Goal: Task Accomplishment & Management: Use online tool/utility

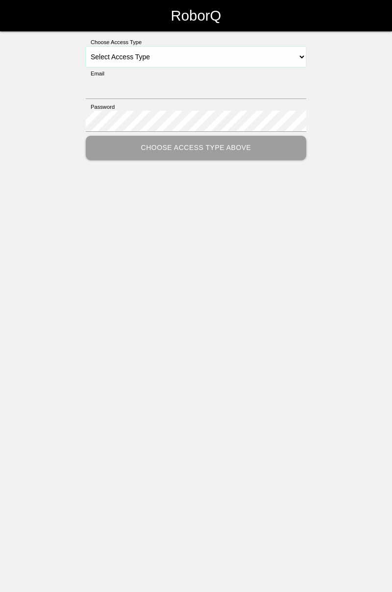
click at [230, 58] on select "Select Access Type Admin Customer Supervisor Worker" at bounding box center [196, 57] width 220 height 21
select select "Worker"
click at [86, 47] on select "Select Access Type Admin Customer Supervisor Worker" at bounding box center [196, 57] width 220 height 21
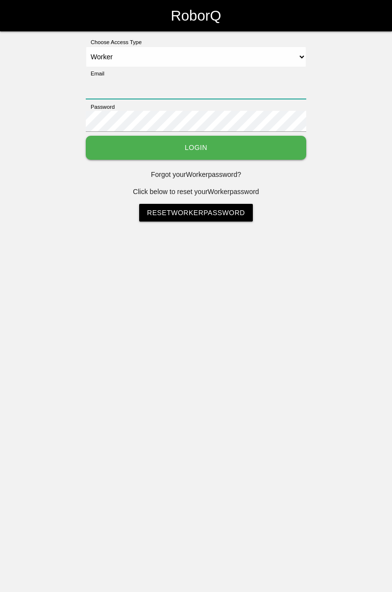
click at [192, 83] on input "Email" at bounding box center [196, 88] width 220 height 21
type input "[PERSON_NAME][EMAIL_ADDRESS][DOMAIN_NAME]"
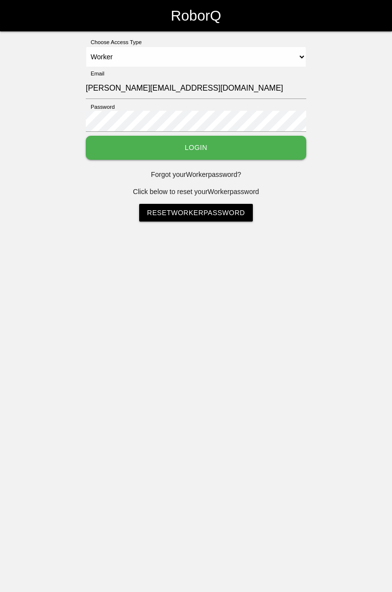
click at [86, 136] on button "Login" at bounding box center [196, 148] width 220 height 24
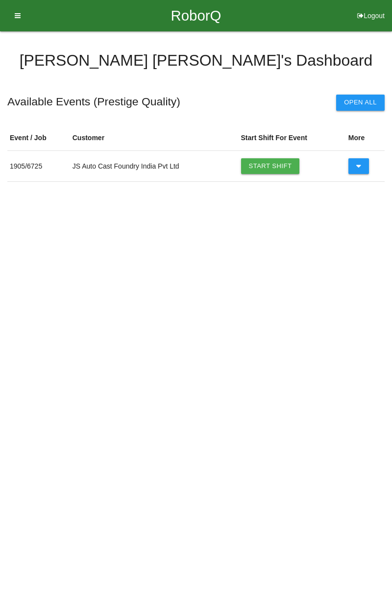
click at [277, 163] on link "Start Shift" at bounding box center [270, 166] width 59 height 16
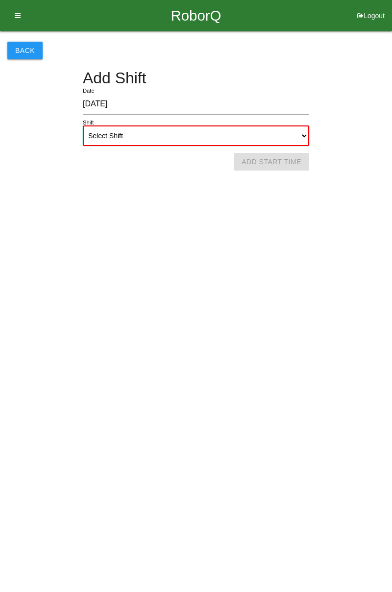
click at [305, 134] on select "Select Shift 1st Shift 2nd Shift 3rd Shift 4th Shift" at bounding box center [196, 135] width 226 height 21
select select "1"
click at [83, 125] on select "Select Shift 1st Shift 2nd Shift 3rd Shift 4th Shift" at bounding box center [196, 135] width 226 height 21
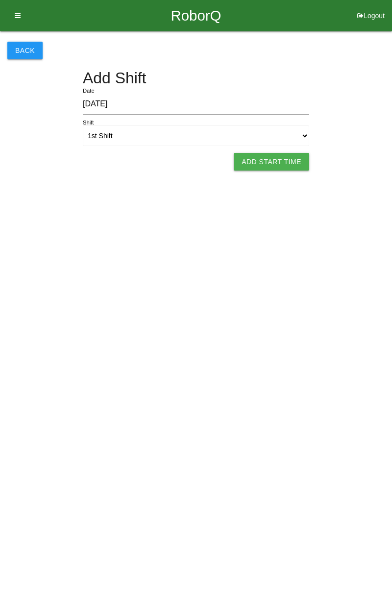
click at [284, 161] on button "Add Start Time" at bounding box center [271, 162] width 75 height 18
select select "8"
select select "1"
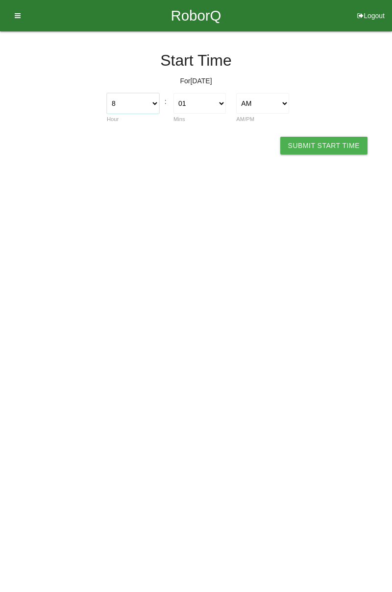
click at [119, 108] on select "1 2 3 4 5 6 7 8 9 10 11 12" at bounding box center [133, 103] width 52 height 21
select select "7"
click at [107, 93] on select "1 2 3 4 5 6 7 8 9 10 11 12" at bounding box center [133, 103] width 52 height 21
click at [218, 100] on select "00 01 02 03 04 05 06 07 08 09 10 11 12 13 14 15 16 17 18 19 20 21 22 23 24 25 2…" at bounding box center [199, 103] width 52 height 21
select select "0"
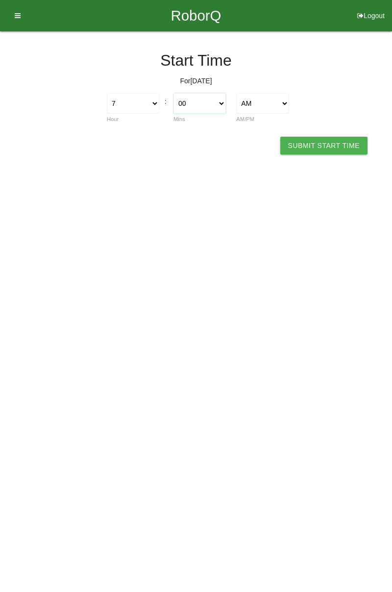
click at [173, 93] on select "00 01 02 03 04 05 06 07 08 09 10 11 12 13 14 15 16 17 18 19 20 21 22 23 24 25 2…" at bounding box center [199, 103] width 52 height 21
click at [318, 142] on button "Submit Start Time" at bounding box center [323, 146] width 87 height 18
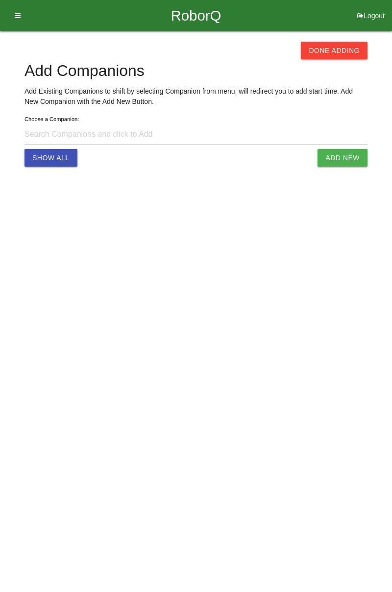
click at [340, 48] on button "Done Adding" at bounding box center [334, 51] width 67 height 18
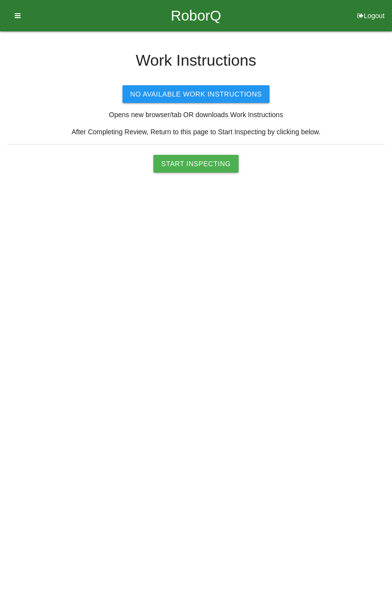
click at [215, 161] on button "Start Inspecting" at bounding box center [195, 164] width 85 height 18
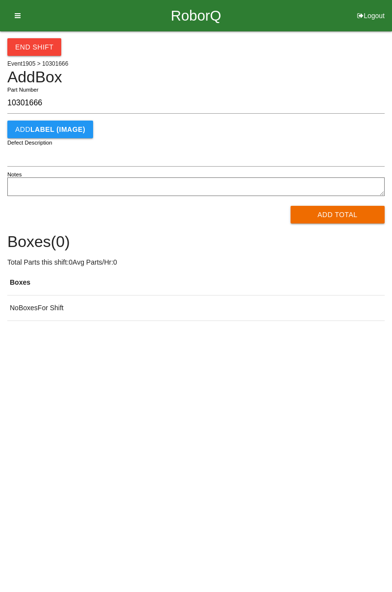
type input "10301666"
click at [339, 213] on button "Add Total" at bounding box center [337, 215] width 95 height 18
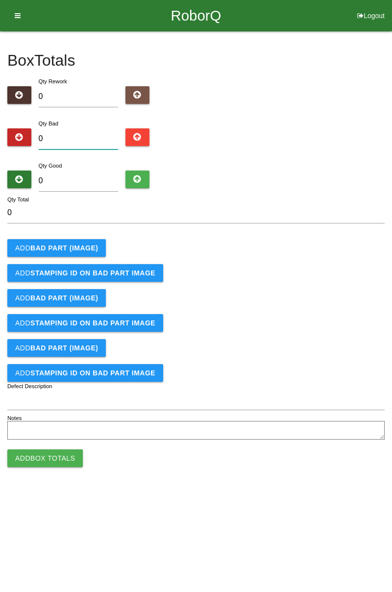
click at [89, 138] on input "0" at bounding box center [79, 138] width 80 height 21
type input "5"
click at [75, 244] on b "BAD PART (IMAGE)" at bounding box center [64, 248] width 68 height 8
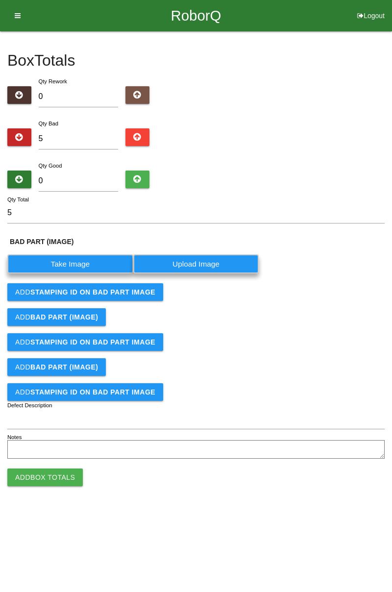
click at [78, 260] on label "Take Image" at bounding box center [70, 263] width 126 height 19
click at [0, 0] on \(IMAGE\) "Take Image" at bounding box center [0, 0] width 0 height 0
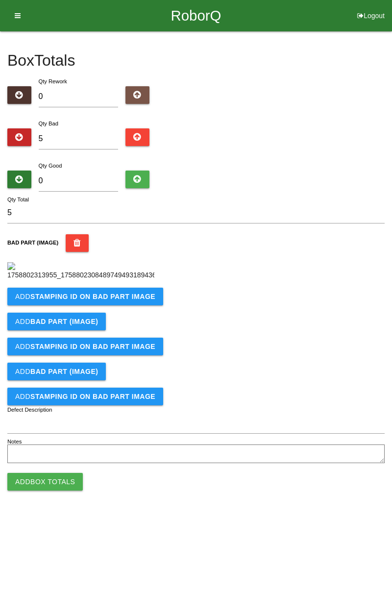
click at [138, 305] on button "Add STAMPING ID on BAD PART Image" at bounding box center [85, 297] width 156 height 18
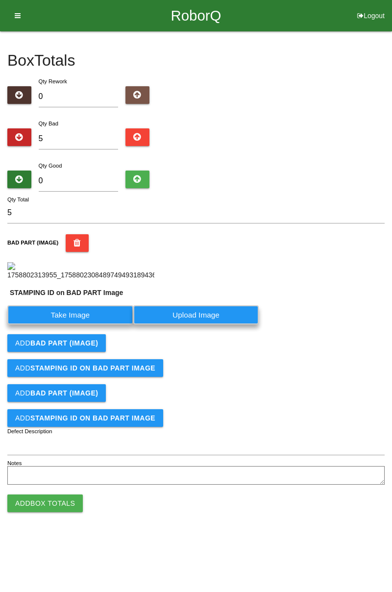
click at [101, 324] on label "Take Image" at bounding box center [70, 314] width 126 height 19
click at [0, 0] on PART "Take Image" at bounding box center [0, 0] width 0 height 0
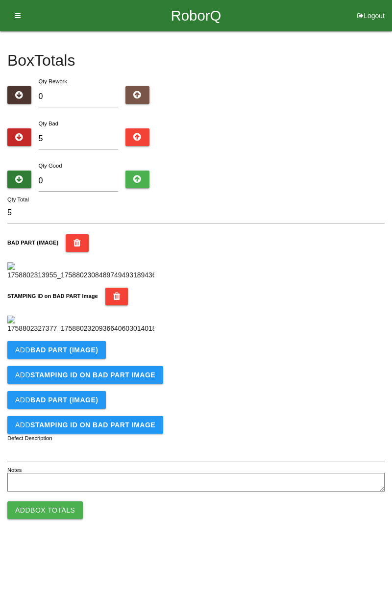
scroll to position [216, 0]
click at [92, 354] on b "BAD PART (IMAGE)" at bounding box center [64, 350] width 68 height 8
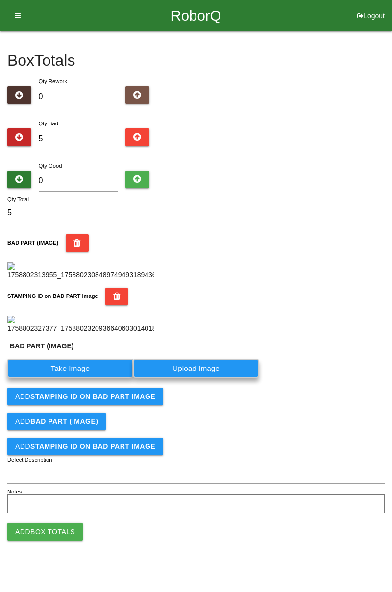
click at [87, 378] on label "Take Image" at bounding box center [70, 368] width 126 height 19
click at [0, 0] on \(IMAGE\) "Take Image" at bounding box center [0, 0] width 0 height 0
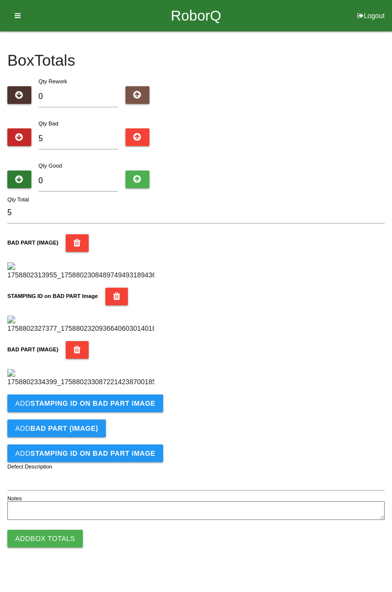
scroll to position [376, 0]
click at [125, 407] on b "STAMPING ID on BAD PART Image" at bounding box center [92, 403] width 125 height 8
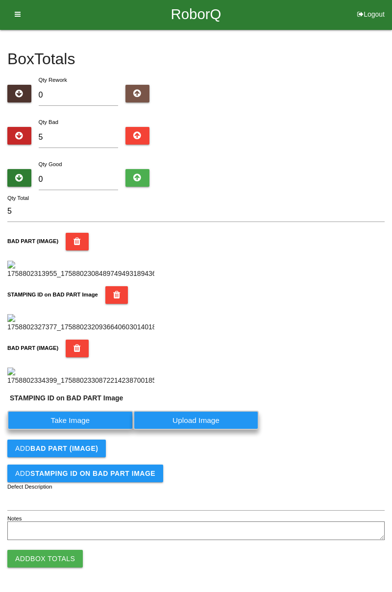
click at [96, 430] on label "Take Image" at bounding box center [70, 419] width 126 height 19
click at [0, 0] on PART "Take Image" at bounding box center [0, 0] width 0 height 0
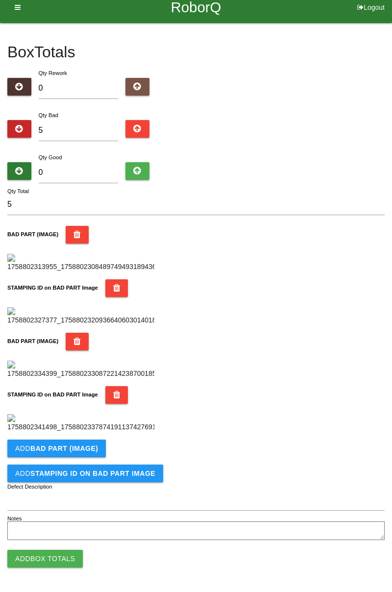
scroll to position [537, 0]
click at [82, 443] on button "Add BAD PART (IMAGE)" at bounding box center [56, 448] width 98 height 18
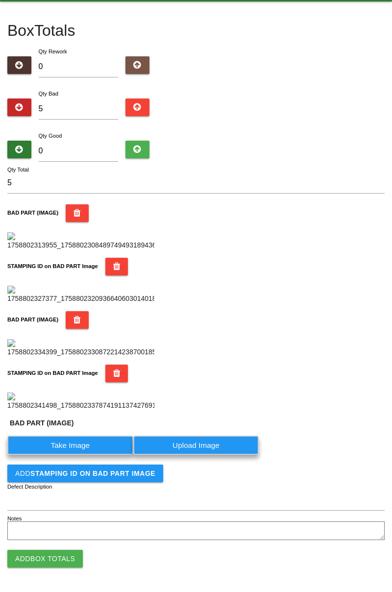
click at [92, 455] on label "Take Image" at bounding box center [70, 444] width 126 height 19
click at [0, 0] on \(IMAGE\) "Take Image" at bounding box center [0, 0] width 0 height 0
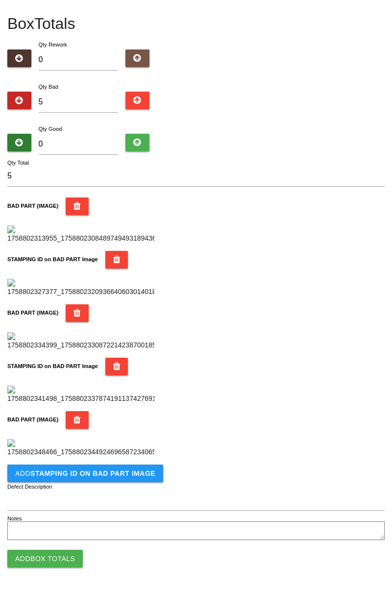
scroll to position [697, 0]
click at [133, 478] on button "Add STAMPING ID on BAD PART Image" at bounding box center [85, 473] width 156 height 18
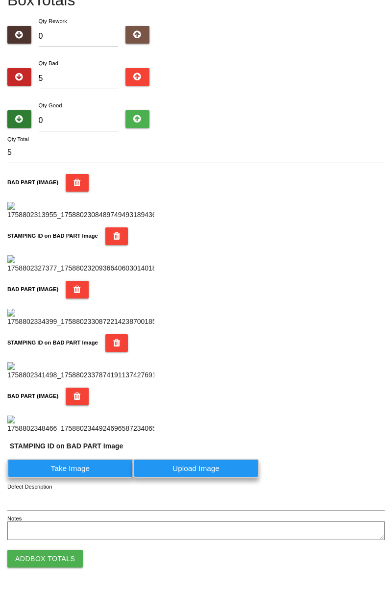
click at [92, 478] on label "Take Image" at bounding box center [70, 467] width 126 height 19
click at [0, 0] on PART "Take Image" at bounding box center [0, 0] width 0 height 0
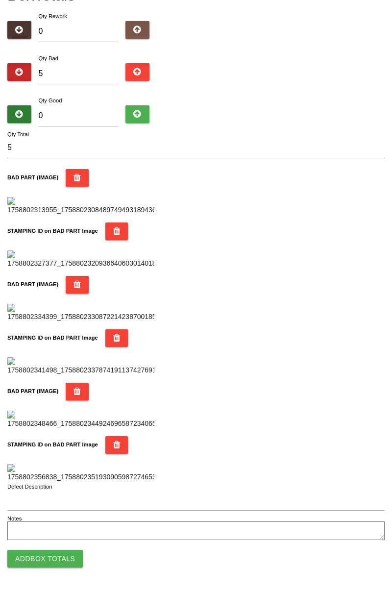
scroll to position [0, 0]
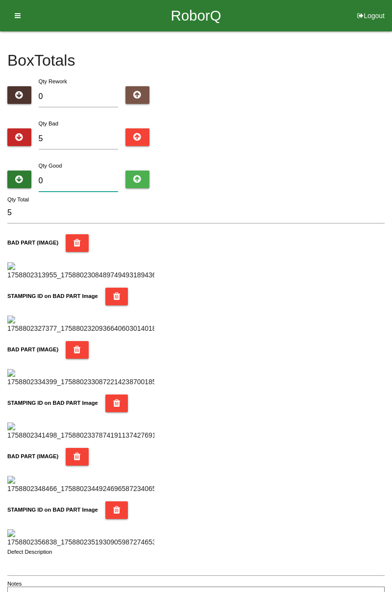
click at [91, 176] on input "0" at bounding box center [79, 180] width 80 height 21
type input "7"
type input "12"
type input "73"
type input "78"
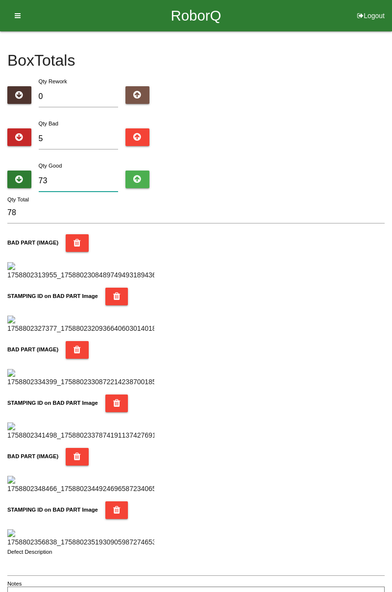
type input "7"
type input "12"
type input "77"
type input "82"
type input "779"
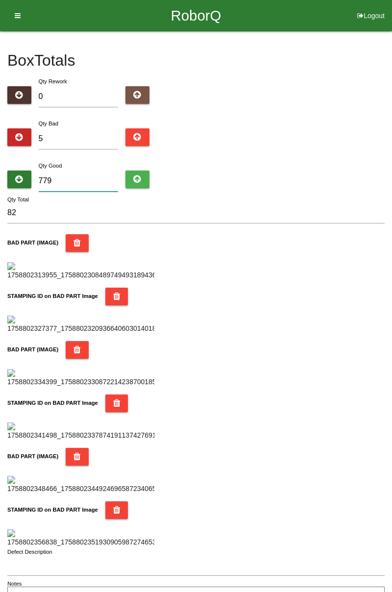
type input "784"
type input "77"
type input "82"
type input "7"
type input "12"
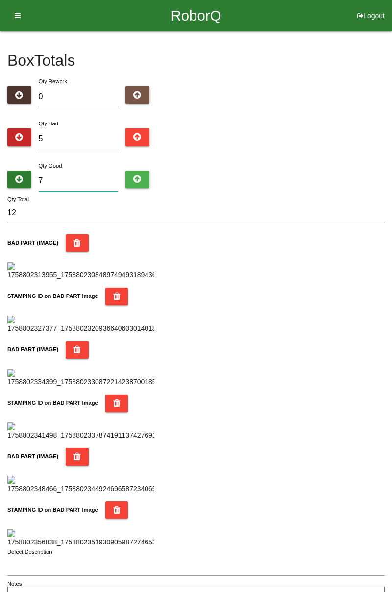
type input "0"
type input "5"
type input "6"
type input "11"
type input "0"
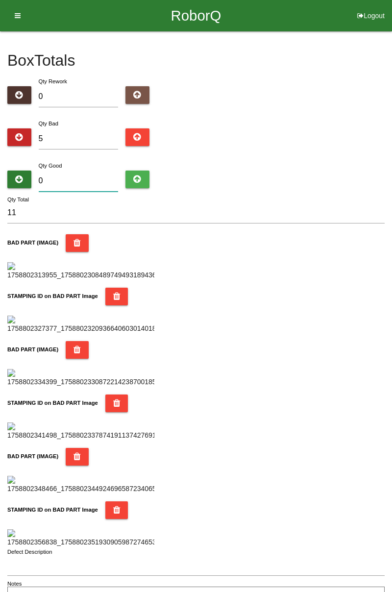
type input "5"
type input "7"
type input "12"
type input "79"
type input "84"
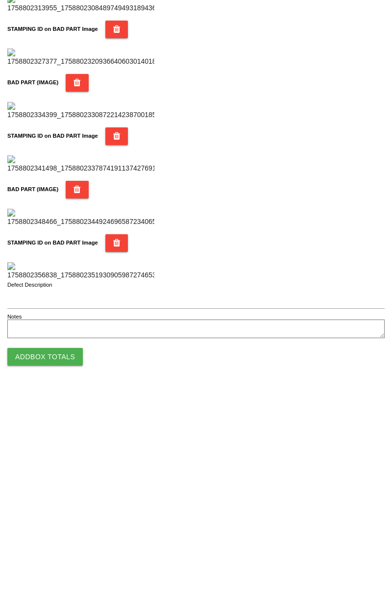
type input "79"
click at [63, 566] on button "Add Box Totals" at bounding box center [44, 559] width 75 height 18
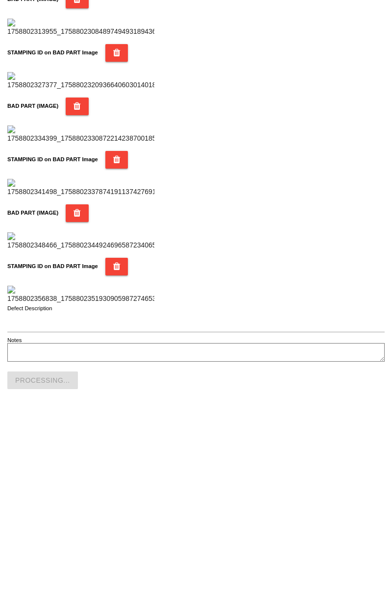
scroll to position [858, 0]
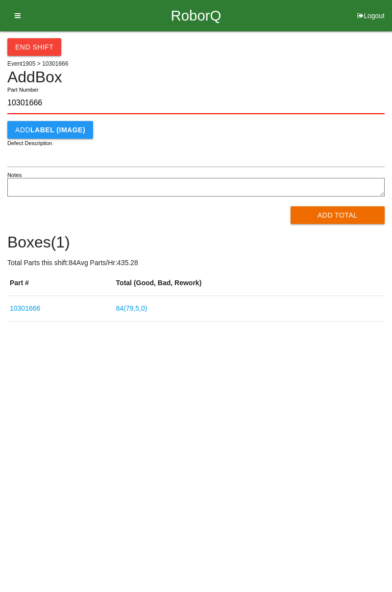
type input "10301666"
click at [347, 222] on button "Add Total" at bounding box center [337, 215] width 95 height 18
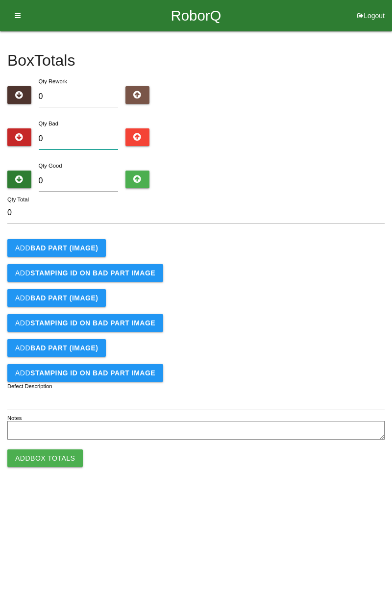
click at [69, 128] on input "0" at bounding box center [79, 138] width 80 height 21
type input "3"
click at [77, 242] on button "Add BAD PART (IMAGE)" at bounding box center [56, 248] width 98 height 18
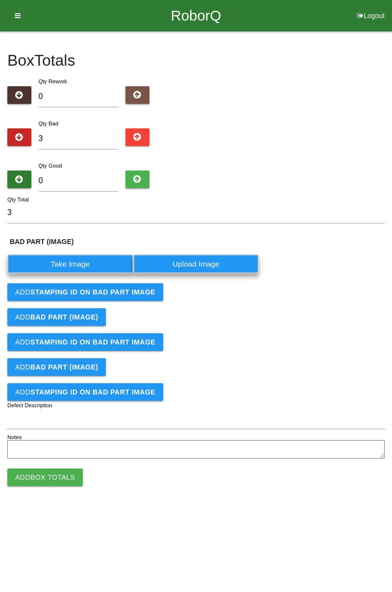
click at [86, 261] on label "Take Image" at bounding box center [70, 263] width 126 height 19
click at [0, 0] on \(IMAGE\) "Take Image" at bounding box center [0, 0] width 0 height 0
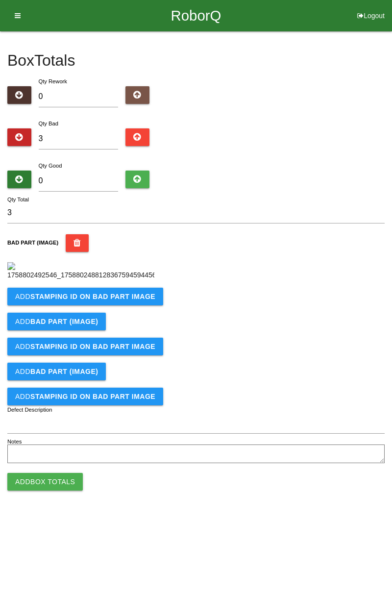
scroll to position [55, 0]
click at [118, 305] on button "Add STAMPING ID on BAD PART Image" at bounding box center [85, 297] width 156 height 18
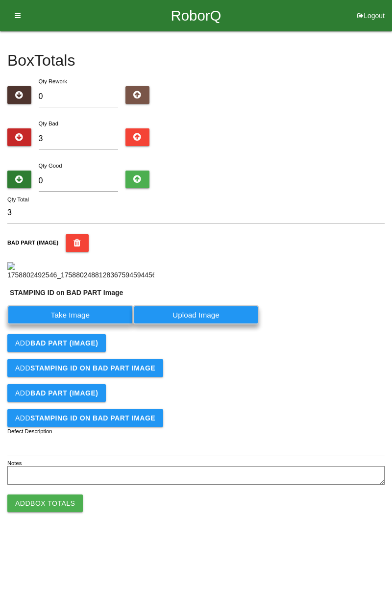
click at [71, 324] on label "Take Image" at bounding box center [70, 314] width 126 height 19
click at [0, 0] on PART "Take Image" at bounding box center [0, 0] width 0 height 0
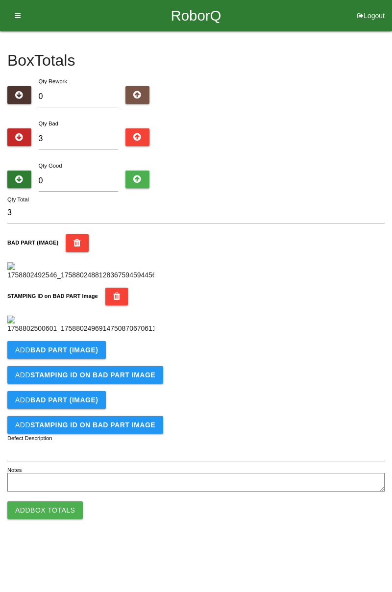
scroll to position [216, 0]
click at [87, 354] on b "BAD PART (IMAGE)" at bounding box center [64, 350] width 68 height 8
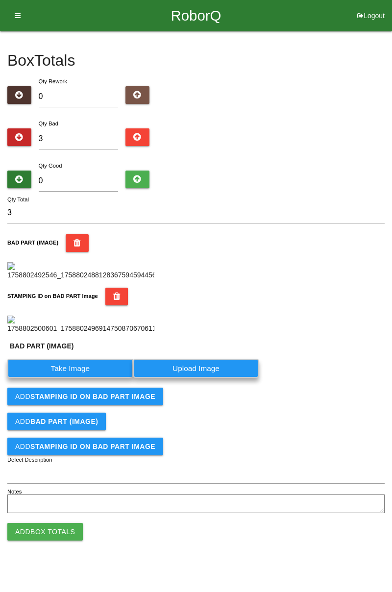
click at [95, 378] on label "Take Image" at bounding box center [70, 368] width 126 height 19
click at [0, 0] on \(IMAGE\) "Take Image" at bounding box center [0, 0] width 0 height 0
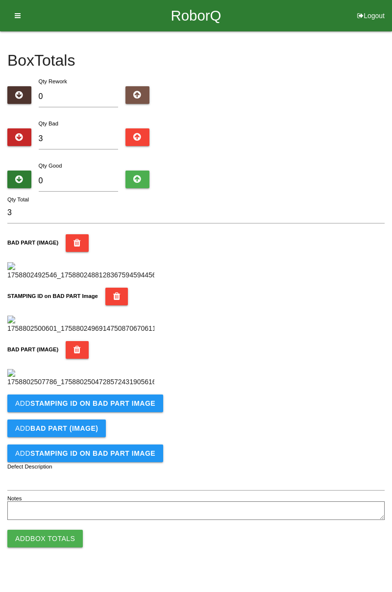
scroll to position [376, 0]
click at [138, 407] on b "STAMPING ID on BAD PART Image" at bounding box center [92, 403] width 125 height 8
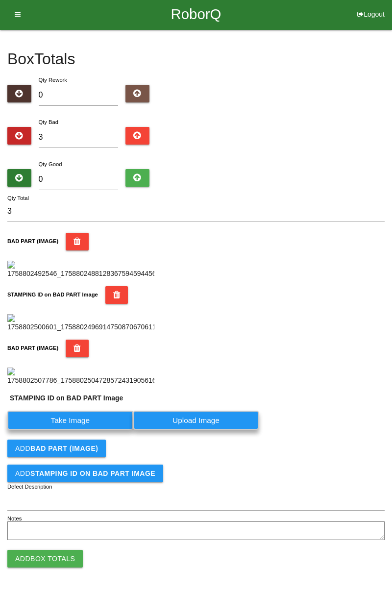
click at [98, 430] on label "Take Image" at bounding box center [70, 419] width 126 height 19
click at [0, 0] on PART "Take Image" at bounding box center [0, 0] width 0 height 0
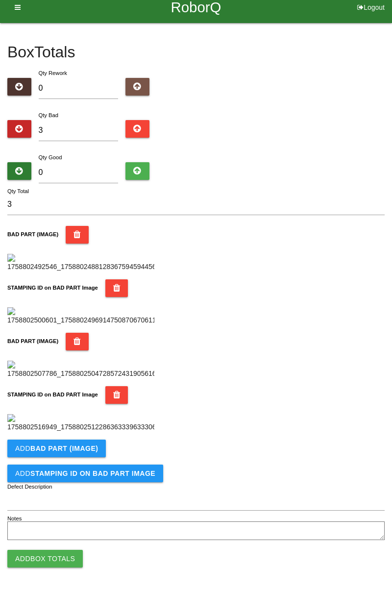
scroll to position [537, 0]
click at [96, 450] on button "Add BAD PART (IMAGE)" at bounding box center [56, 448] width 98 height 18
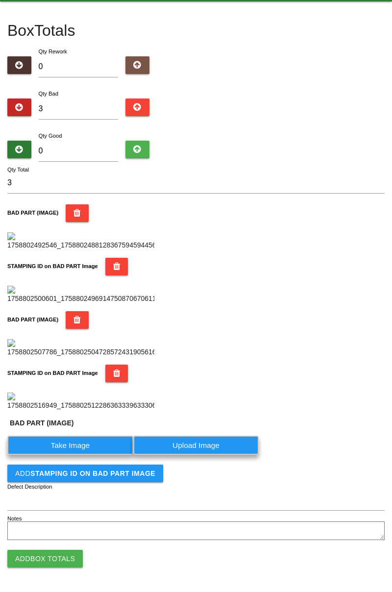
click at [87, 455] on label "Take Image" at bounding box center [70, 444] width 126 height 19
click at [0, 0] on \(IMAGE\) "Take Image" at bounding box center [0, 0] width 0 height 0
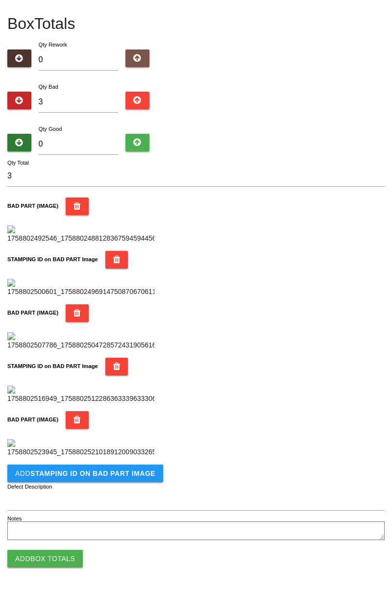
scroll to position [697, 0]
click at [126, 477] on b "STAMPING ID on BAD PART Image" at bounding box center [92, 473] width 125 height 8
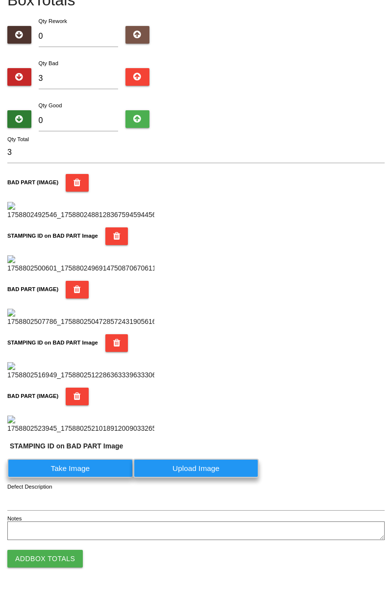
click at [77, 478] on label "Take Image" at bounding box center [70, 467] width 126 height 19
click at [0, 0] on PART "Take Image" at bounding box center [0, 0] width 0 height 0
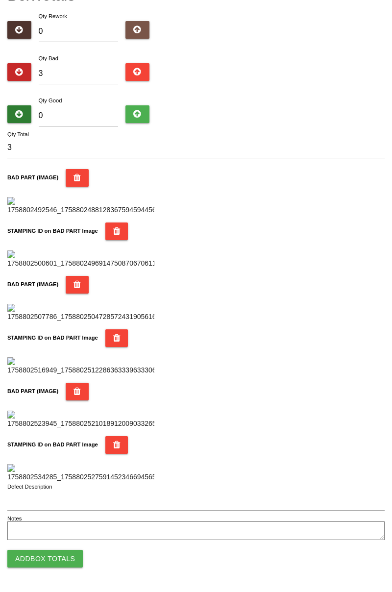
scroll to position [0, 0]
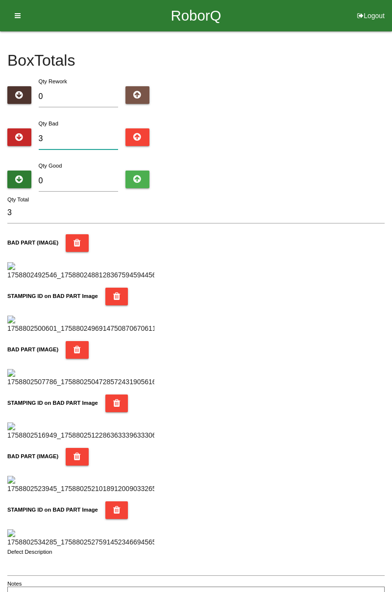
click at [80, 135] on input "3" at bounding box center [79, 138] width 80 height 21
type input "0"
type input "4"
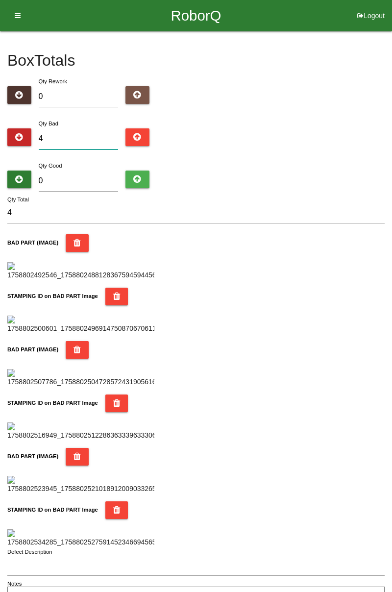
type input "0"
type input "8"
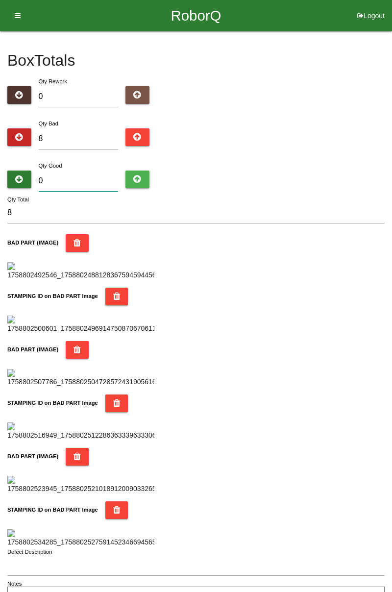
click at [85, 171] on input "0" at bounding box center [79, 180] width 80 height 21
type input "7"
type input "15"
type input "76"
type input "84"
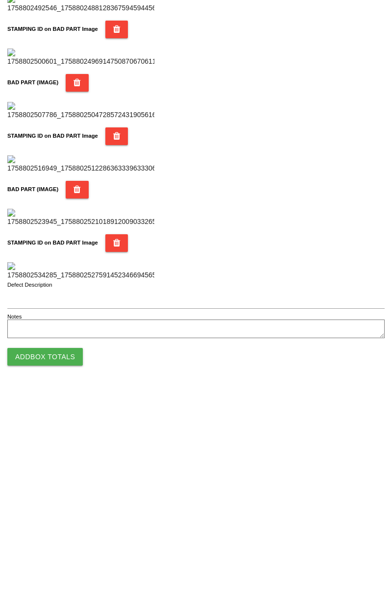
scroll to position [858, 0]
type input "76"
click at [74, 556] on button "Add Box Totals" at bounding box center [44, 559] width 75 height 18
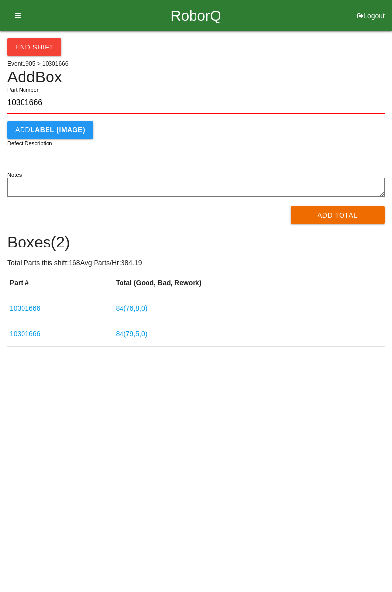
type input "10301666"
click at [336, 216] on button "Add Total" at bounding box center [337, 215] width 95 height 18
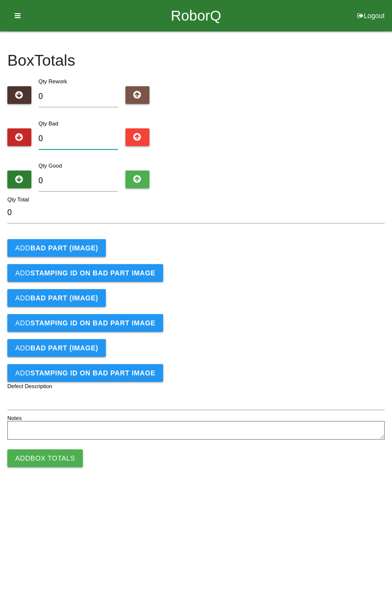
click at [75, 128] on input "0" at bounding box center [79, 138] width 80 height 21
type input "8"
click at [73, 244] on b "BAD PART (IMAGE)" at bounding box center [64, 248] width 68 height 8
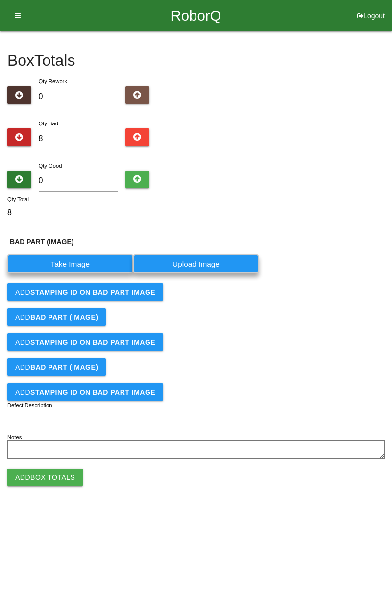
click at [86, 262] on label "Take Image" at bounding box center [70, 263] width 126 height 19
click at [0, 0] on \(IMAGE\) "Take Image" at bounding box center [0, 0] width 0 height 0
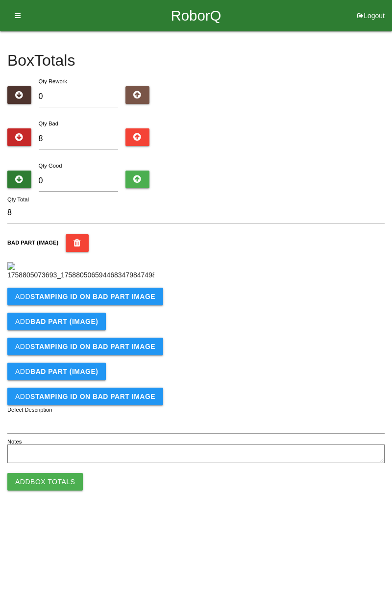
click at [96, 300] on b "STAMPING ID on BAD PART Image" at bounding box center [92, 296] width 125 height 8
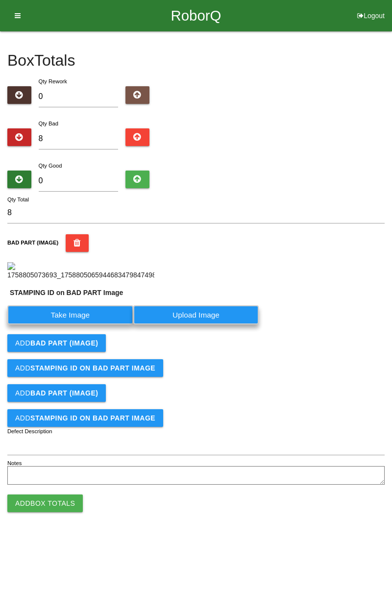
click at [103, 324] on label "Take Image" at bounding box center [70, 314] width 126 height 19
click at [0, 0] on PART "Take Image" at bounding box center [0, 0] width 0 height 0
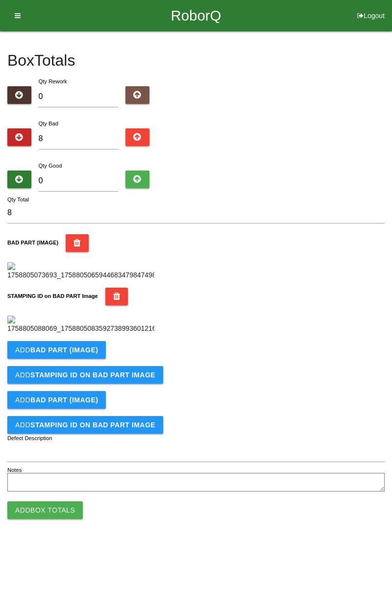
scroll to position [216, 0]
click at [85, 354] on b "BAD PART (IMAGE)" at bounding box center [64, 350] width 68 height 8
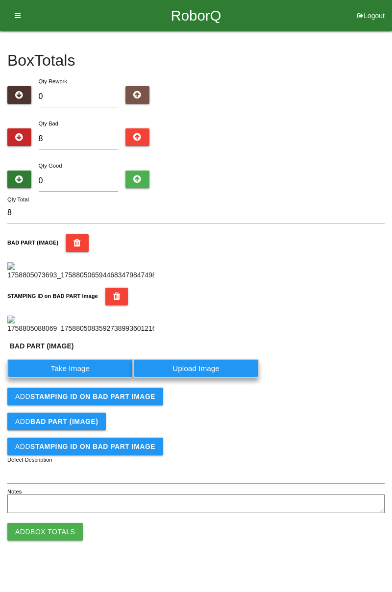
click at [82, 378] on label "Take Image" at bounding box center [70, 368] width 126 height 19
click at [0, 0] on \(IMAGE\) "Take Image" at bounding box center [0, 0] width 0 height 0
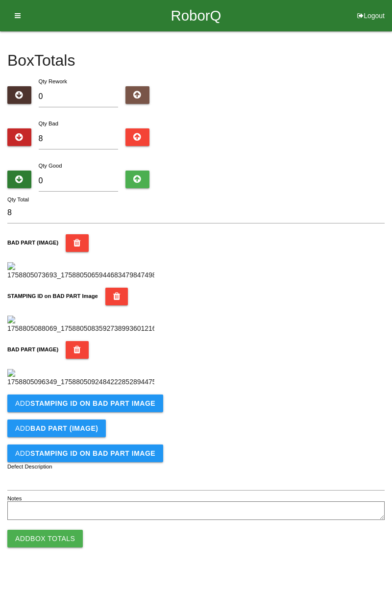
scroll to position [376, 0]
click at [139, 407] on b "STAMPING ID on BAD PART Image" at bounding box center [92, 403] width 125 height 8
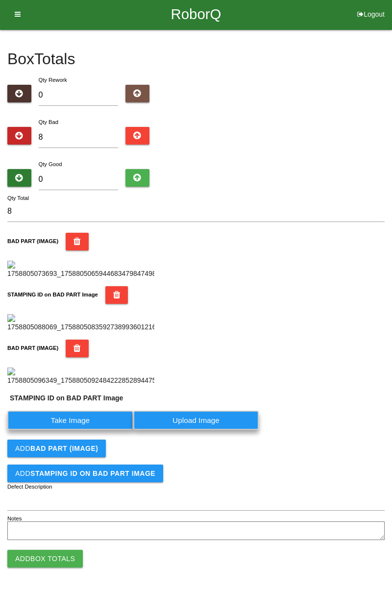
click at [101, 430] on label "Take Image" at bounding box center [70, 419] width 126 height 19
click at [0, 0] on PART "Take Image" at bounding box center [0, 0] width 0 height 0
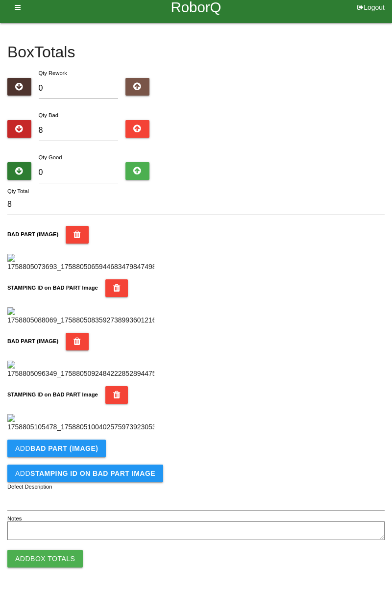
scroll to position [537, 0]
click at [101, 450] on button "Add BAD PART (IMAGE)" at bounding box center [56, 448] width 98 height 18
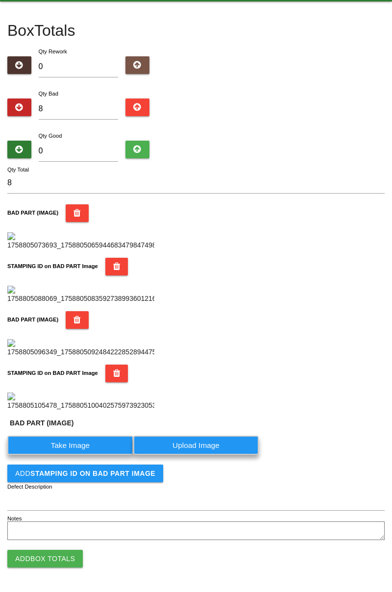
click at [88, 455] on label "Take Image" at bounding box center [70, 444] width 126 height 19
click at [0, 0] on \(IMAGE\) "Take Image" at bounding box center [0, 0] width 0 height 0
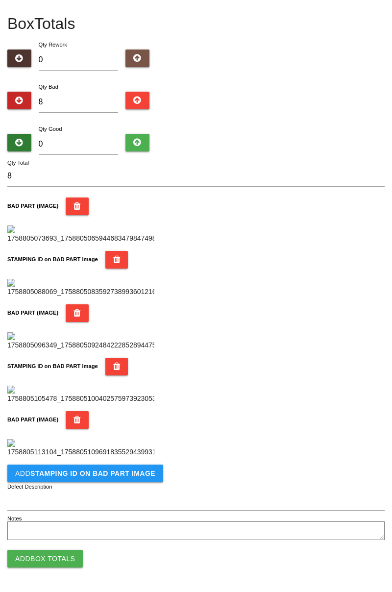
scroll to position [697, 0]
click at [114, 467] on button "Add STAMPING ID on BAD PART Image" at bounding box center [85, 473] width 156 height 18
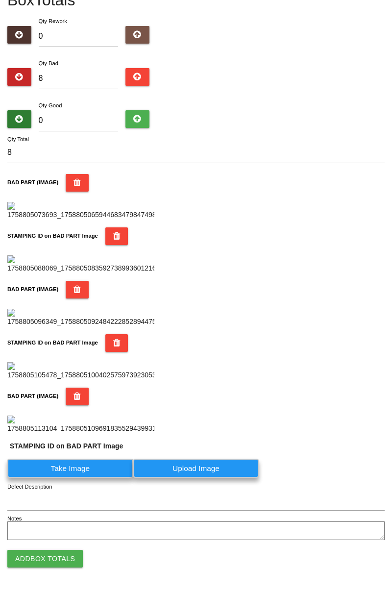
click at [91, 478] on label "Take Image" at bounding box center [70, 467] width 126 height 19
click at [0, 0] on PART "Take Image" at bounding box center [0, 0] width 0 height 0
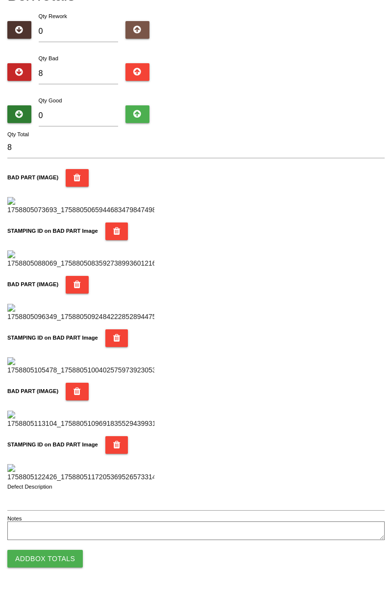
scroll to position [0, 0]
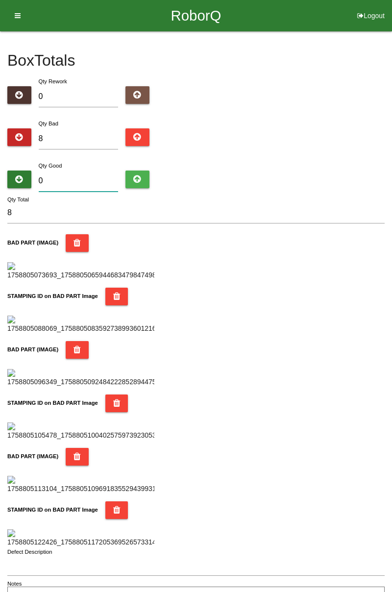
click at [91, 177] on input "0" at bounding box center [79, 180] width 80 height 21
type input "7"
type input "15"
type input "76"
type input "84"
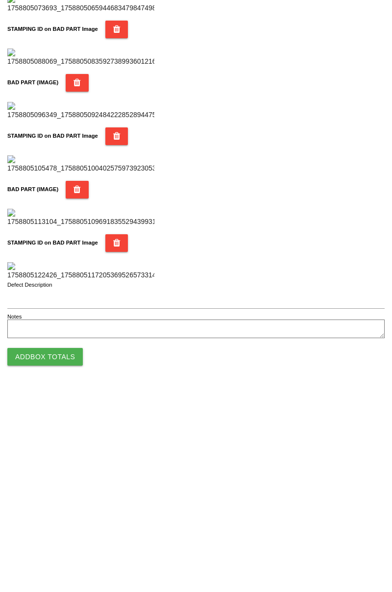
type input "76"
click at [63, 556] on button "Add Box Totals" at bounding box center [44, 559] width 75 height 18
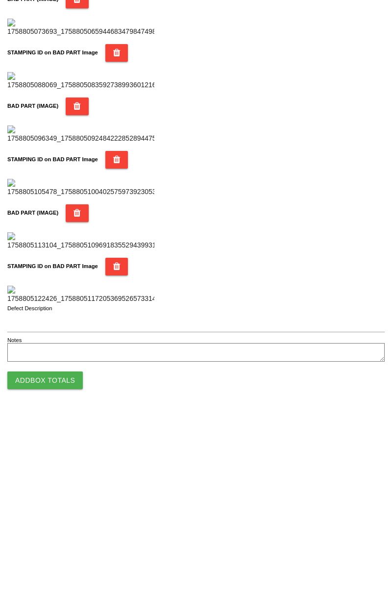
scroll to position [858, 0]
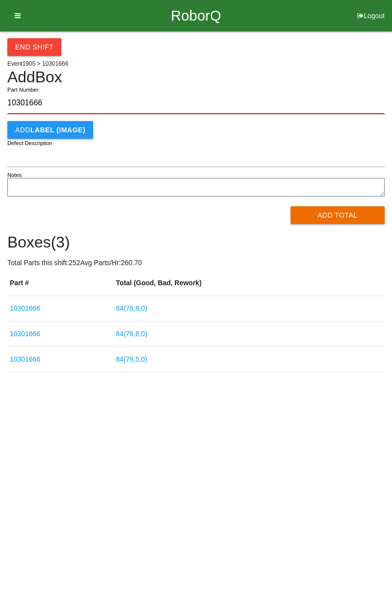
type input "10301666"
click at [348, 214] on button "Add Total" at bounding box center [337, 215] width 95 height 18
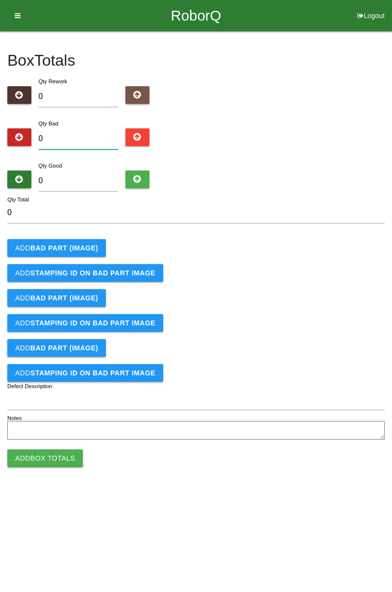
click at [101, 136] on input "0" at bounding box center [79, 138] width 80 height 21
type input "7"
click at [86, 248] on b "BAD PART (IMAGE)" at bounding box center [64, 248] width 68 height 8
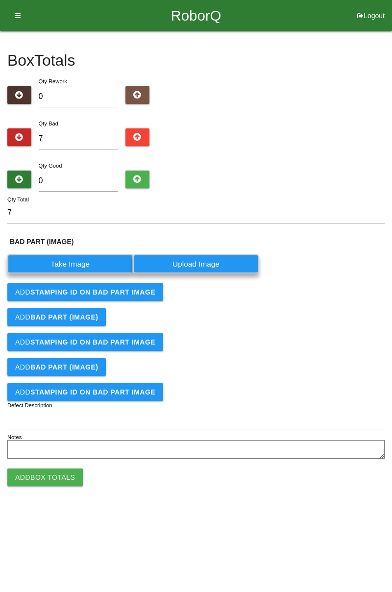
click at [70, 265] on label "Take Image" at bounding box center [70, 263] width 126 height 19
click at [0, 0] on \(IMAGE\) "Take Image" at bounding box center [0, 0] width 0 height 0
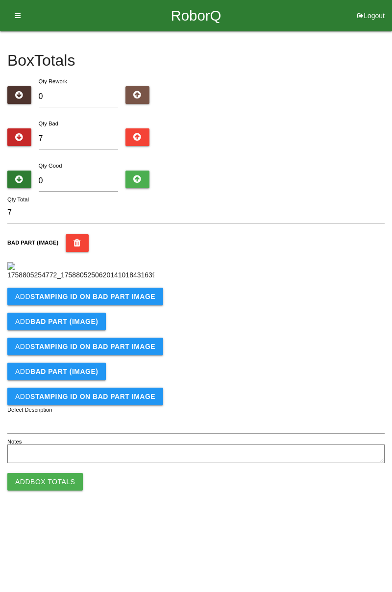
click at [138, 302] on form "7 Qty Total BAD PART (IMAGE) Add STAMPING ID on BAD PART Image Add BAD PART (IM…" at bounding box center [195, 334] width 377 height 264
click at [94, 300] on b "STAMPING ID on BAD PART Image" at bounding box center [92, 296] width 125 height 8
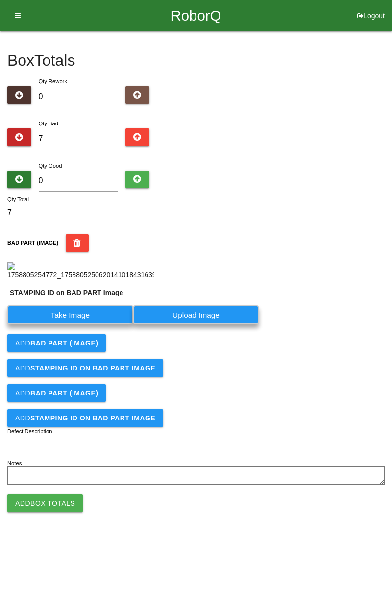
click at [97, 324] on label "Take Image" at bounding box center [70, 314] width 126 height 19
click at [0, 0] on PART "Take Image" at bounding box center [0, 0] width 0 height 0
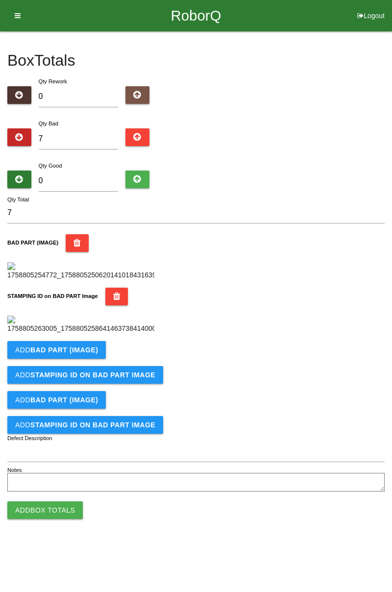
scroll to position [216, 0]
click at [100, 359] on button "Add BAD PART (IMAGE)" at bounding box center [56, 350] width 98 height 18
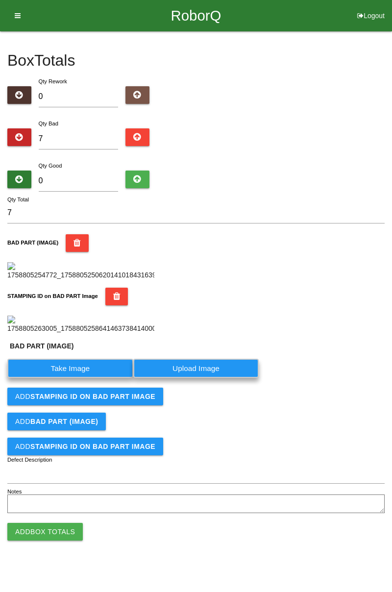
click at [77, 378] on label "Take Image" at bounding box center [70, 368] width 126 height 19
click at [0, 0] on \(IMAGE\) "Take Image" at bounding box center [0, 0] width 0 height 0
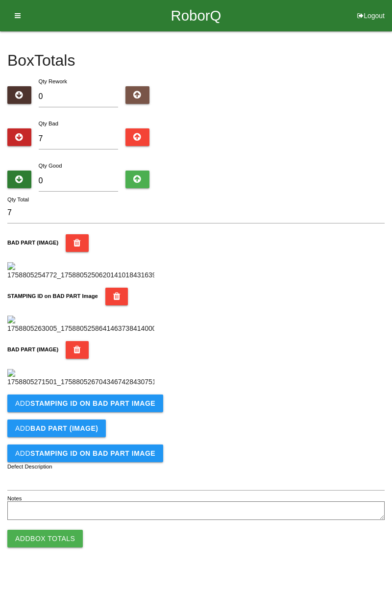
scroll to position [376, 0]
click at [138, 412] on button "Add STAMPING ID on BAD PART Image" at bounding box center [85, 403] width 156 height 18
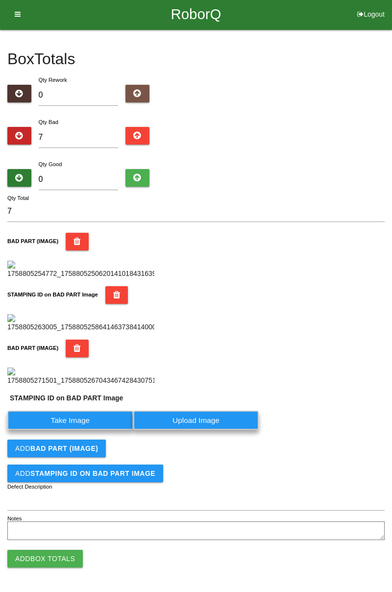
click at [106, 430] on label "Take Image" at bounding box center [70, 419] width 126 height 19
click at [0, 0] on PART "Take Image" at bounding box center [0, 0] width 0 height 0
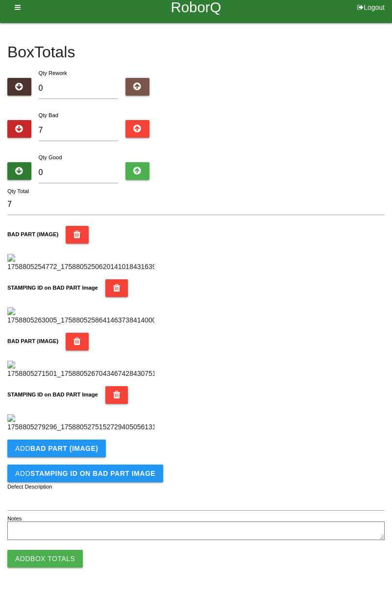
scroll to position [537, 0]
click at [82, 454] on button "Add BAD PART (IMAGE)" at bounding box center [56, 448] width 98 height 18
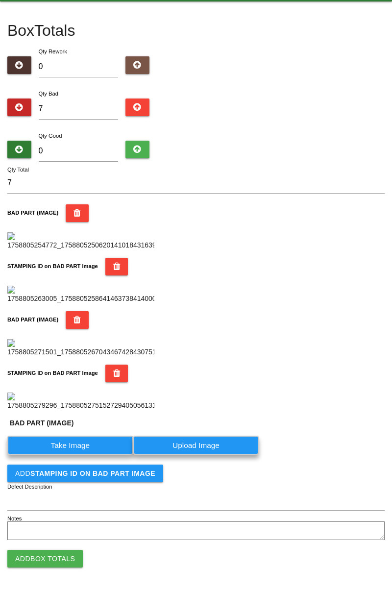
click at [79, 455] on label "Take Image" at bounding box center [70, 444] width 126 height 19
click at [0, 0] on \(IMAGE\) "Take Image" at bounding box center [0, 0] width 0 height 0
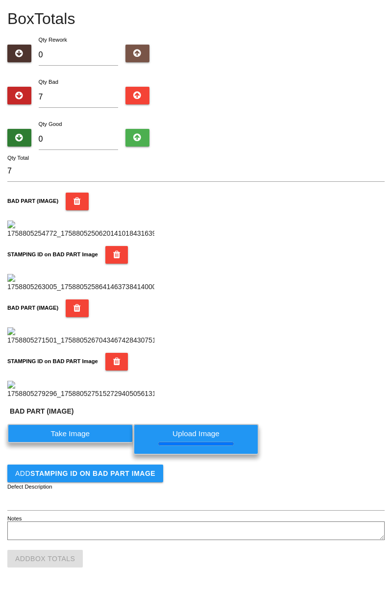
click at [134, 477] on b "STAMPING ID on BAD PART Image" at bounding box center [92, 473] width 125 height 8
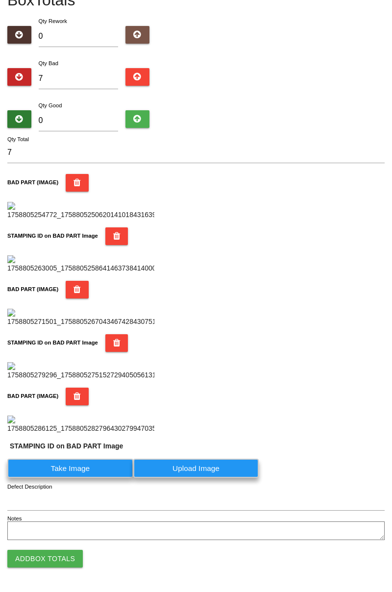
scroll to position [721, 0]
click at [88, 467] on label "Take Image" at bounding box center [70, 467] width 126 height 19
click at [0, 0] on PART "Take Image" at bounding box center [0, 0] width 0 height 0
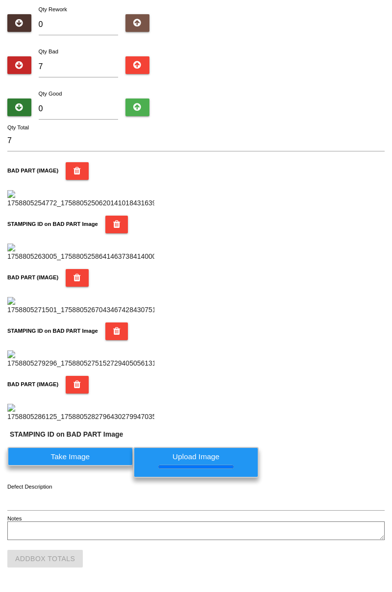
scroll to position [0, 0]
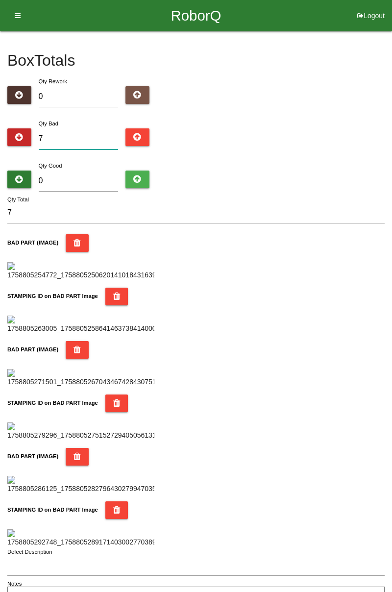
click at [97, 130] on input "7" at bounding box center [79, 138] width 80 height 21
click at [83, 134] on input "7" at bounding box center [79, 138] width 80 height 21
type input "0"
type input "1"
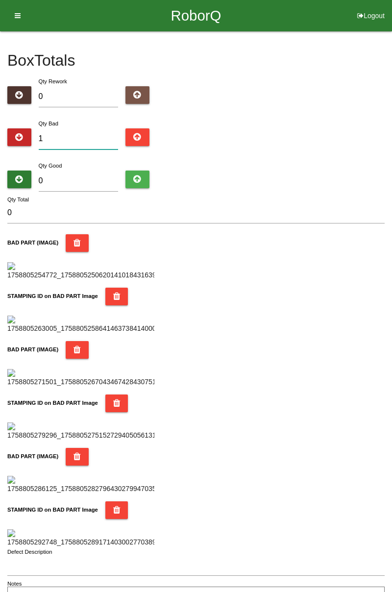
type input "1"
type input "17"
click at [91, 179] on input "0" at bounding box center [79, 180] width 80 height 21
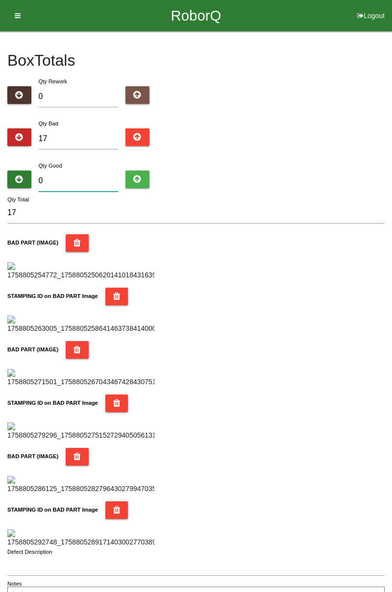
type input "6"
type input "23"
type input "67"
type input "84"
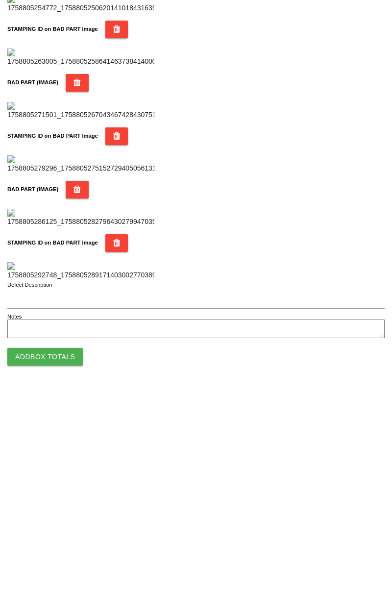
type input "67"
click at [72, 557] on button "Add Box Totals" at bounding box center [44, 559] width 75 height 18
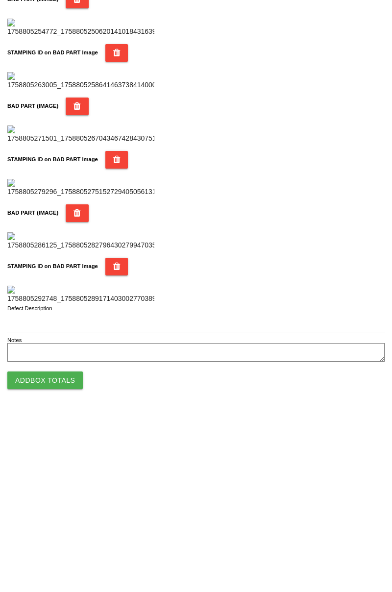
scroll to position [858, 0]
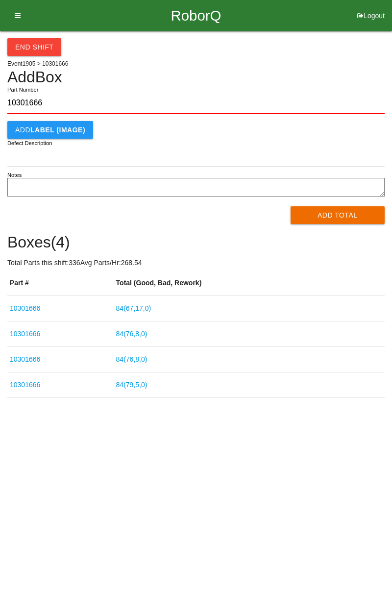
type input "10301666"
click at [349, 217] on button "Add Total" at bounding box center [337, 215] width 95 height 18
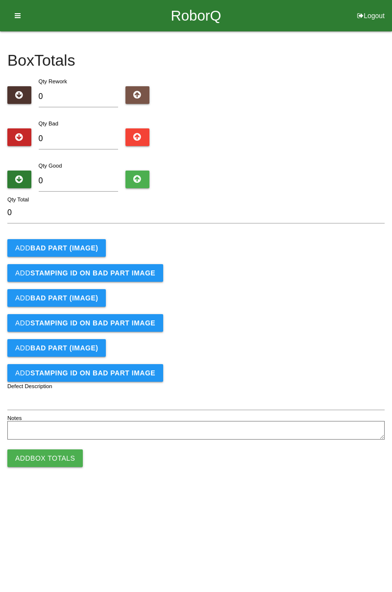
click at [82, 119] on div "Qty Bad 0" at bounding box center [78, 135] width 95 height 35
click at [63, 134] on input "0" at bounding box center [79, 138] width 80 height 21
type input "5"
type input "0"
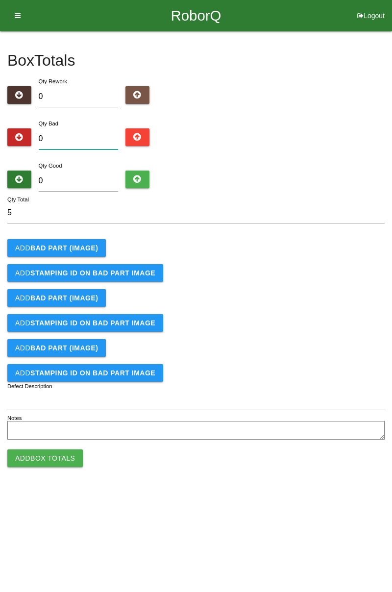
type input "0"
type input "9"
click at [81, 244] on b "BAD PART (IMAGE)" at bounding box center [64, 248] width 68 height 8
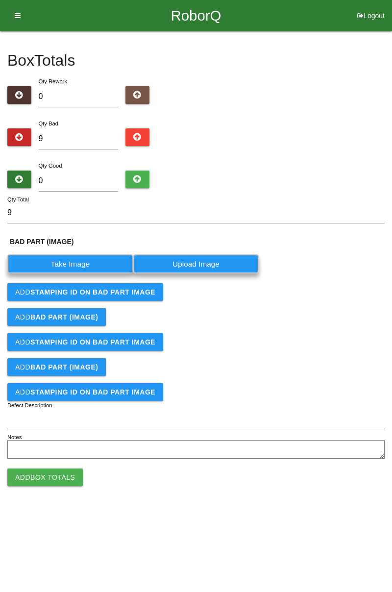
click at [88, 262] on label "Take Image" at bounding box center [70, 263] width 126 height 19
click at [0, 0] on \(IMAGE\) "Take Image" at bounding box center [0, 0] width 0 height 0
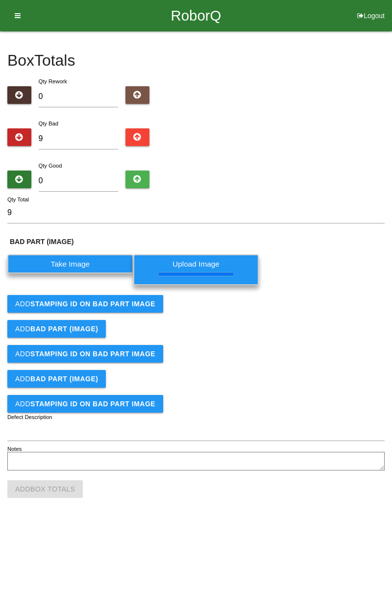
click at [128, 310] on button "Add STAMPING ID on BAD PART Image" at bounding box center [85, 304] width 156 height 18
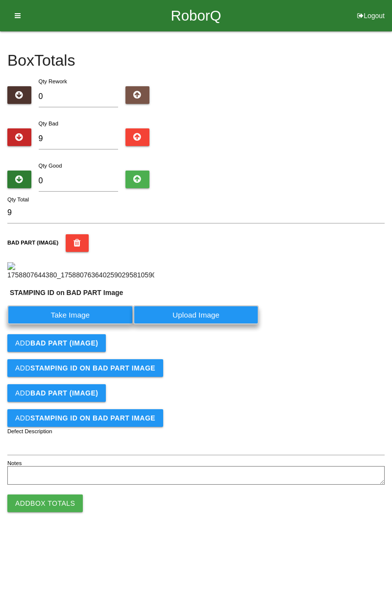
click at [95, 314] on label "Take Image" at bounding box center [70, 314] width 126 height 19
click at [0, 0] on PART "Take Image" at bounding box center [0, 0] width 0 height 0
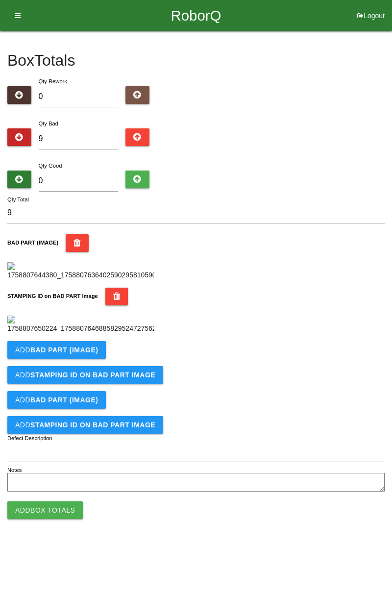
scroll to position [216, 0]
click at [94, 354] on b "BAD PART (IMAGE)" at bounding box center [64, 350] width 68 height 8
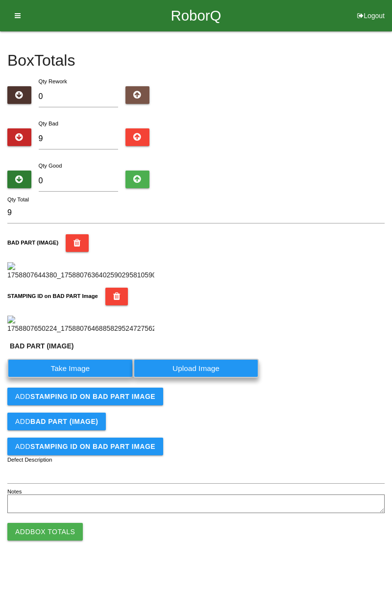
click at [89, 378] on label "Take Image" at bounding box center [70, 368] width 126 height 19
click at [0, 0] on \(IMAGE\) "Take Image" at bounding box center [0, 0] width 0 height 0
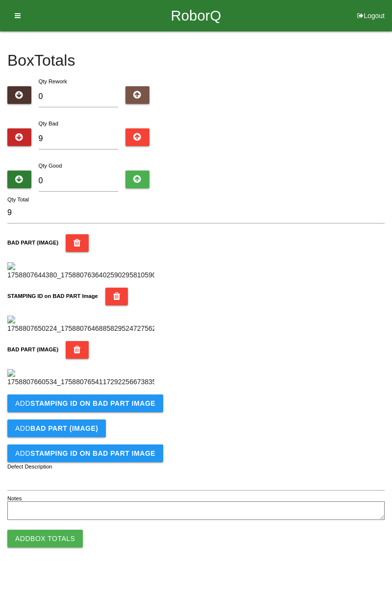
scroll to position [376, 0]
click at [149, 412] on button "Add STAMPING ID on BAD PART Image" at bounding box center [85, 403] width 156 height 18
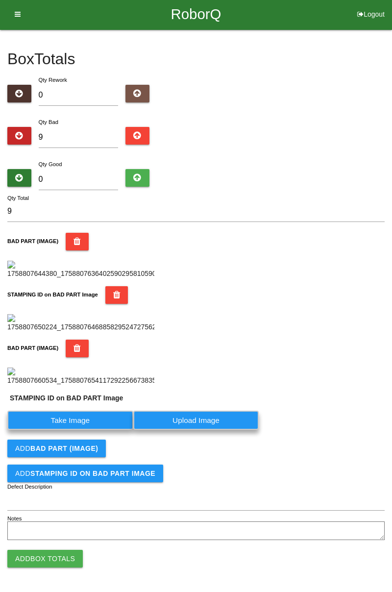
click at [108, 430] on label "Take Image" at bounding box center [70, 419] width 126 height 19
click at [0, 0] on PART "Take Image" at bounding box center [0, 0] width 0 height 0
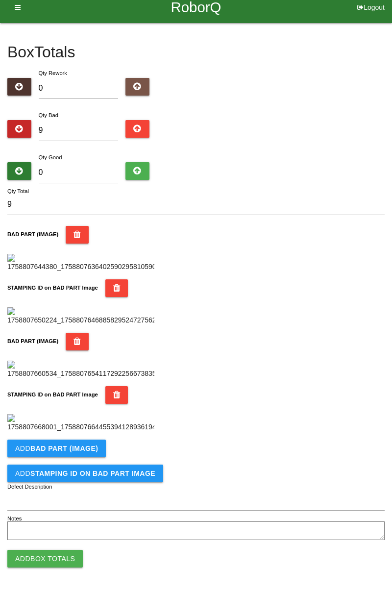
scroll to position [537, 0]
click at [102, 448] on button "Add BAD PART (IMAGE)" at bounding box center [56, 448] width 98 height 18
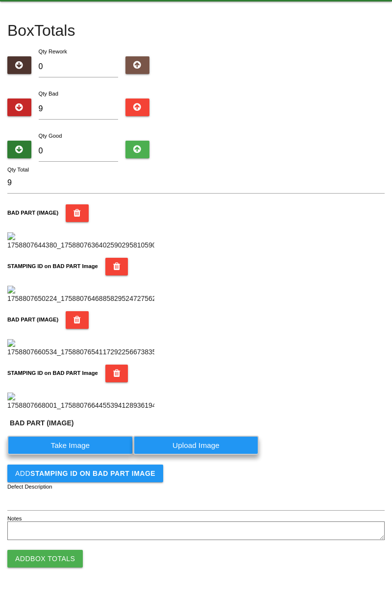
click at [80, 455] on label "Take Image" at bounding box center [70, 444] width 126 height 19
click at [0, 0] on \(IMAGE\) "Take Image" at bounding box center [0, 0] width 0 height 0
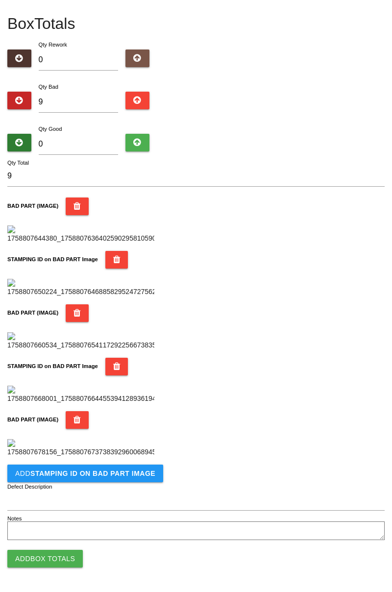
scroll to position [697, 0]
click at [123, 478] on button "Add STAMPING ID on BAD PART Image" at bounding box center [85, 473] width 156 height 18
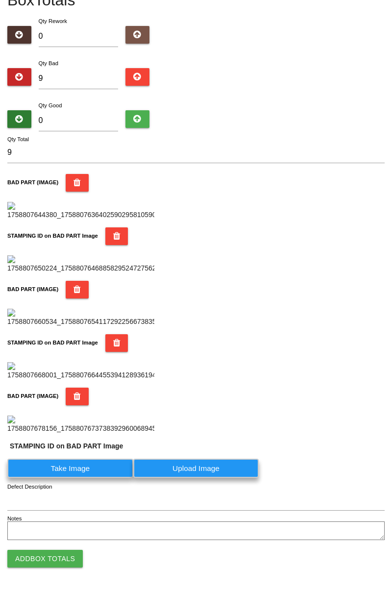
click at [84, 478] on label "Take Image" at bounding box center [70, 467] width 126 height 19
click at [0, 0] on PART "Take Image" at bounding box center [0, 0] width 0 height 0
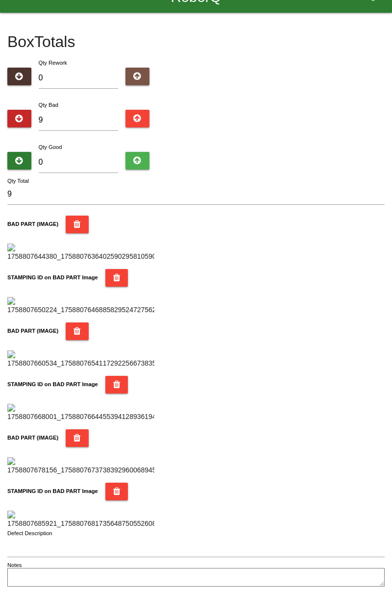
scroll to position [0, 0]
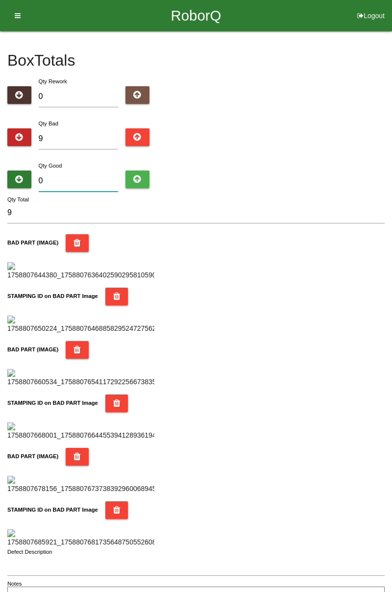
click at [81, 176] on input "0" at bounding box center [79, 180] width 80 height 21
type input "7"
type input "16"
type input "75"
type input "84"
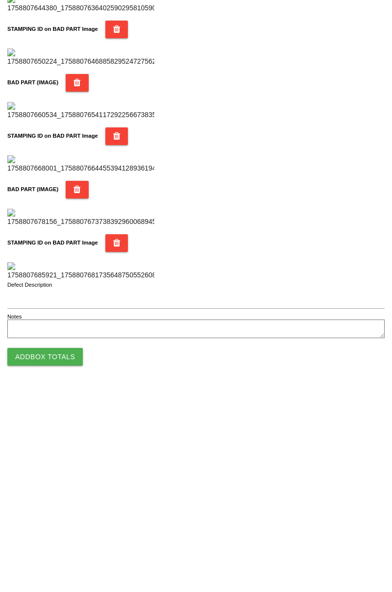
type input "75"
click at [60, 553] on button "Add Box Totals" at bounding box center [44, 559] width 75 height 18
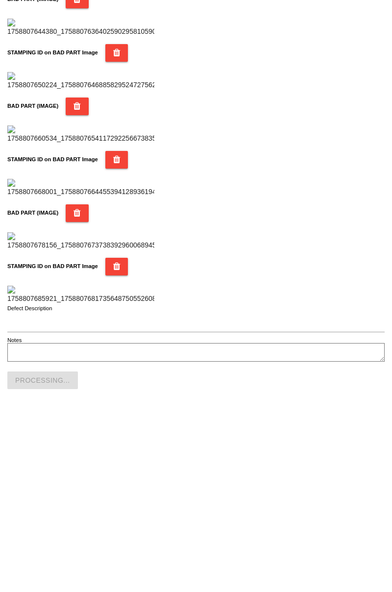
scroll to position [858, 0]
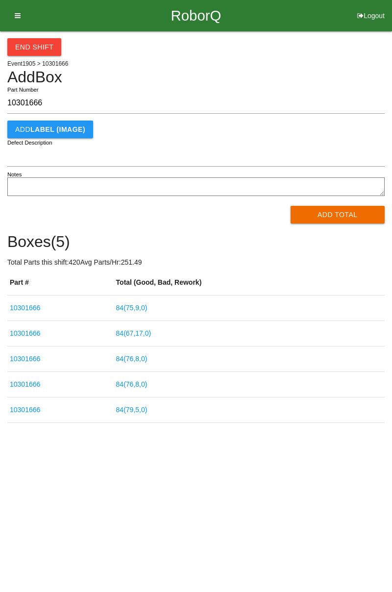
type input "10301666"
click at [352, 210] on button "Add Total" at bounding box center [337, 215] width 95 height 18
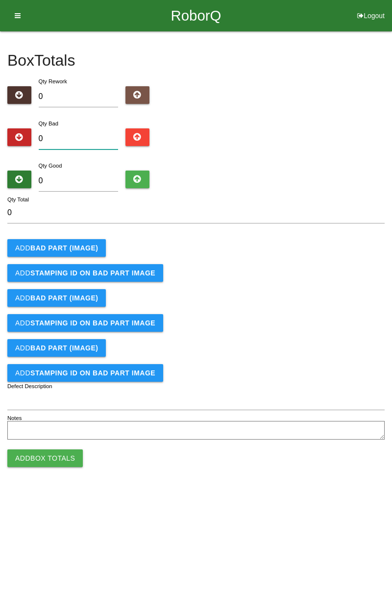
click at [90, 134] on input "0" at bounding box center [79, 138] width 80 height 21
type input "6"
click at [84, 246] on b "BAD PART (IMAGE)" at bounding box center [64, 248] width 68 height 8
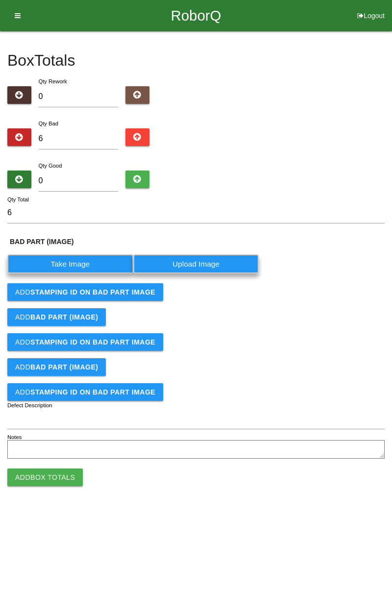
click at [84, 264] on label "Take Image" at bounding box center [70, 263] width 126 height 19
click at [0, 0] on \(IMAGE\) "Take Image" at bounding box center [0, 0] width 0 height 0
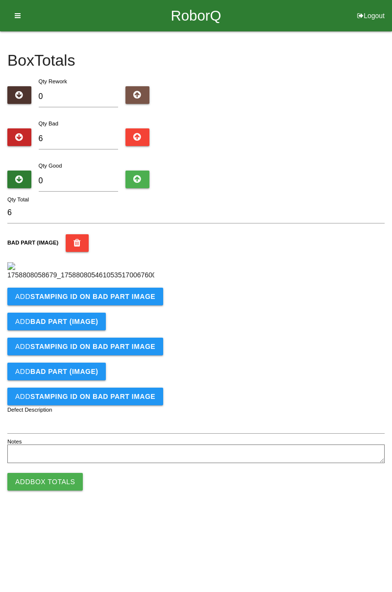
scroll to position [55, 0]
click at [129, 305] on button "Add STAMPING ID on BAD PART Image" at bounding box center [85, 297] width 156 height 18
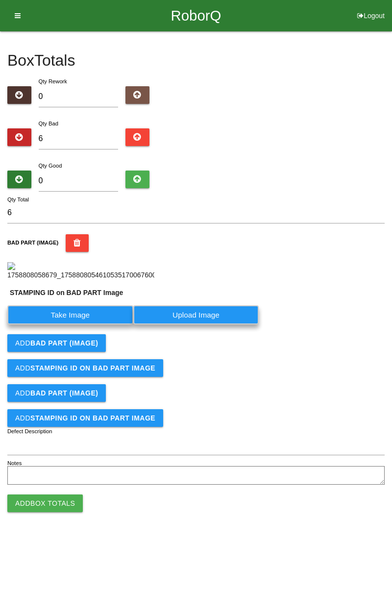
click at [94, 324] on label "Take Image" at bounding box center [70, 314] width 126 height 19
click at [0, 0] on PART "Take Image" at bounding box center [0, 0] width 0 height 0
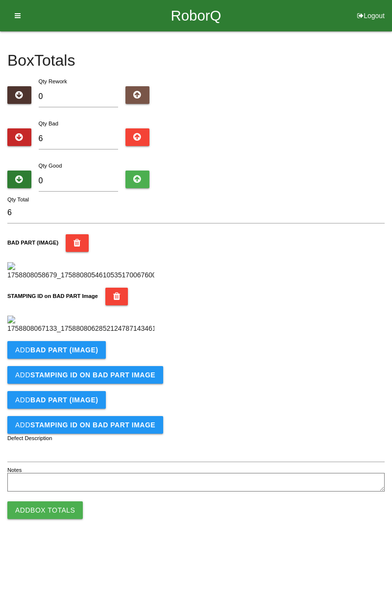
scroll to position [216, 0]
click at [99, 359] on button "Add BAD PART (IMAGE)" at bounding box center [56, 350] width 98 height 18
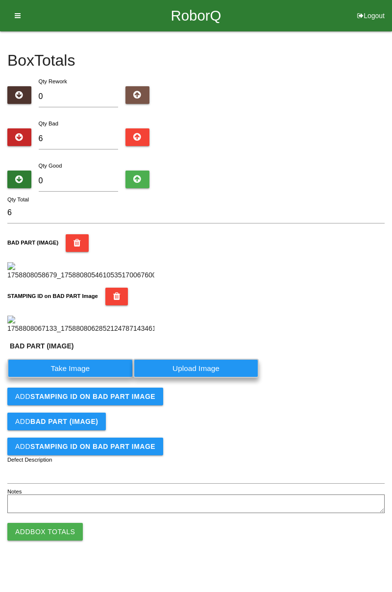
click at [69, 378] on label "Take Image" at bounding box center [70, 368] width 126 height 19
click at [0, 0] on \(IMAGE\) "Take Image" at bounding box center [0, 0] width 0 height 0
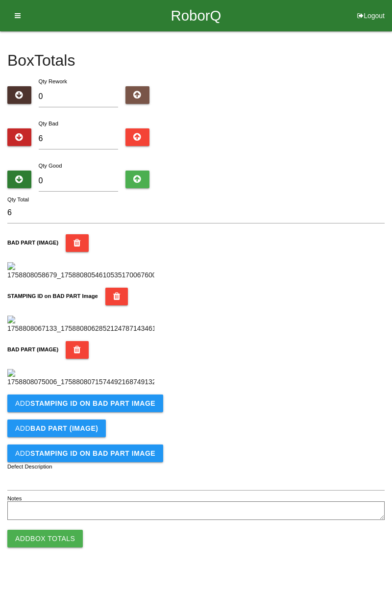
scroll to position [376, 0]
click at [118, 412] on button "Add STAMPING ID on BAD PART Image" at bounding box center [85, 403] width 156 height 18
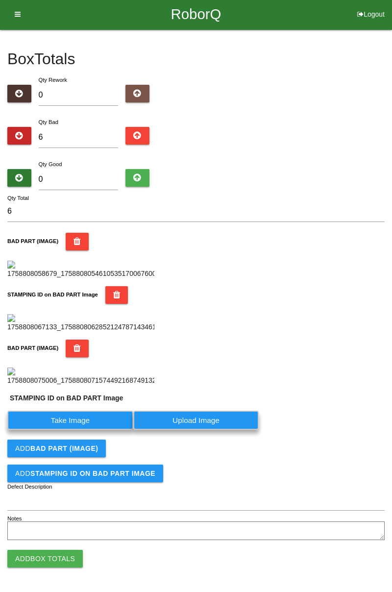
click at [87, 430] on label "Take Image" at bounding box center [70, 419] width 126 height 19
click at [0, 0] on PART "Take Image" at bounding box center [0, 0] width 0 height 0
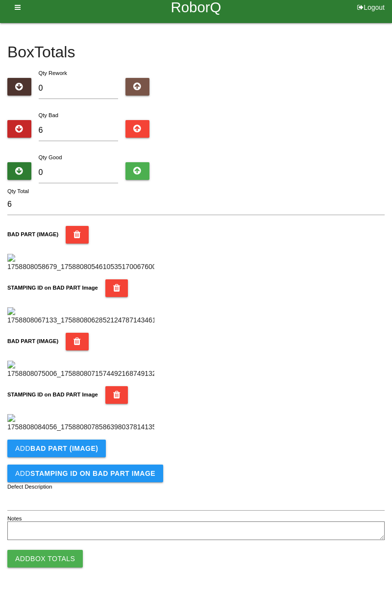
scroll to position [537, 0]
click at [100, 451] on button "Add BAD PART (IMAGE)" at bounding box center [56, 448] width 98 height 18
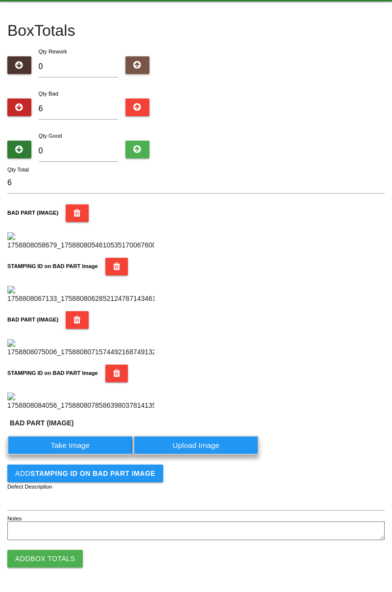
click at [84, 455] on label "Take Image" at bounding box center [70, 444] width 126 height 19
click at [0, 0] on \(IMAGE\) "Take Image" at bounding box center [0, 0] width 0 height 0
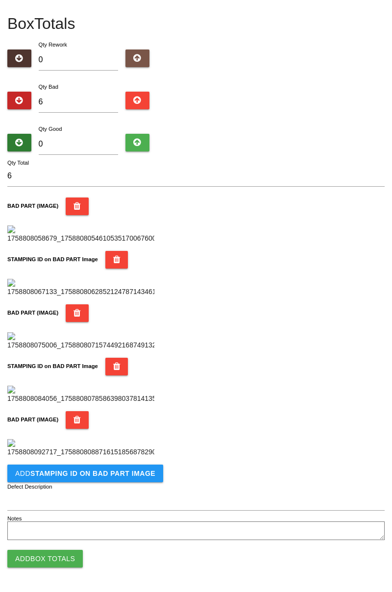
scroll to position [697, 0]
click at [126, 469] on b "STAMPING ID on BAD PART Image" at bounding box center [92, 473] width 125 height 8
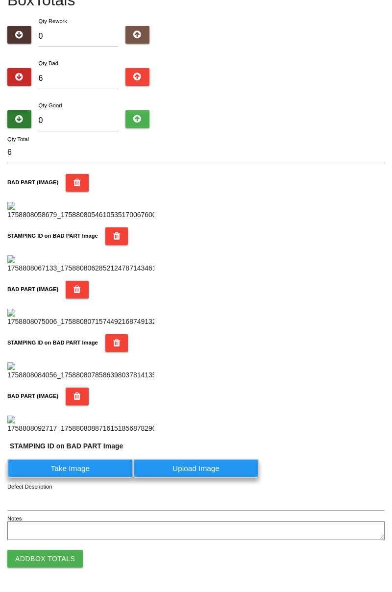
click at [107, 478] on label "Take Image" at bounding box center [70, 467] width 126 height 19
click at [0, 0] on PART "Take Image" at bounding box center [0, 0] width 0 height 0
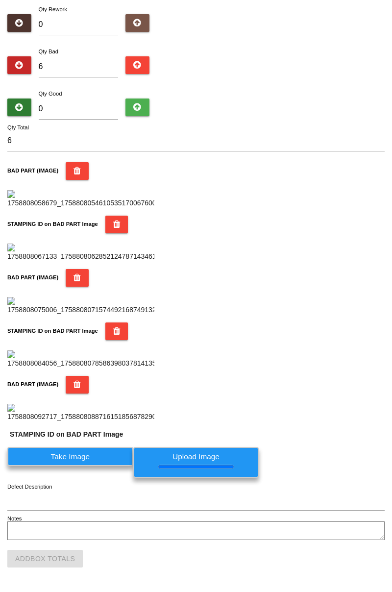
scroll to position [0, 0]
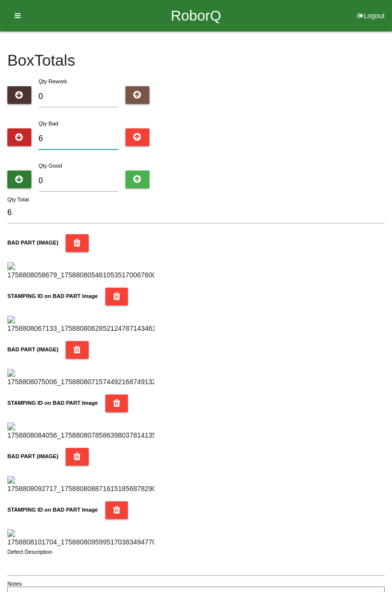
click at [80, 139] on input "6" at bounding box center [79, 138] width 80 height 21
type input "0"
type input "7"
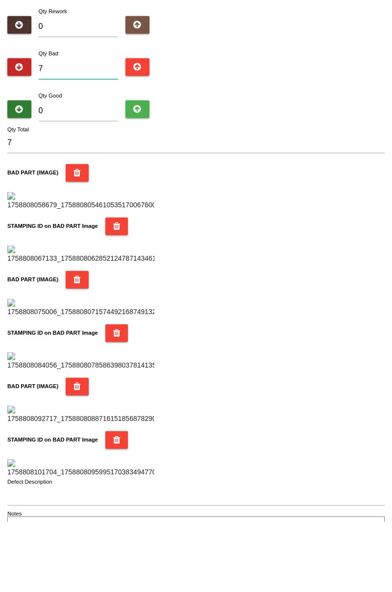
type input "7"
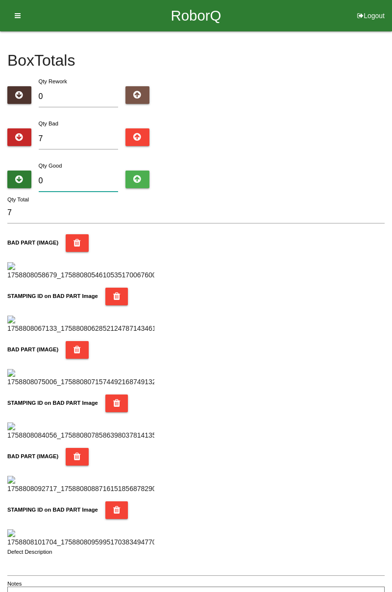
click at [102, 177] on input "0" at bounding box center [79, 180] width 80 height 21
type input "7"
type input "14"
type input "77"
type input "84"
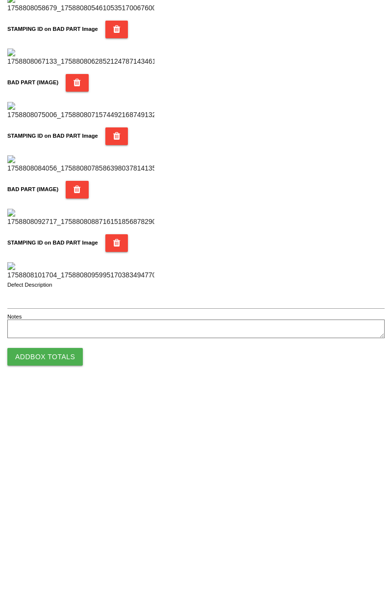
type input "77"
click at [66, 558] on button "Add Box Totals" at bounding box center [44, 559] width 75 height 18
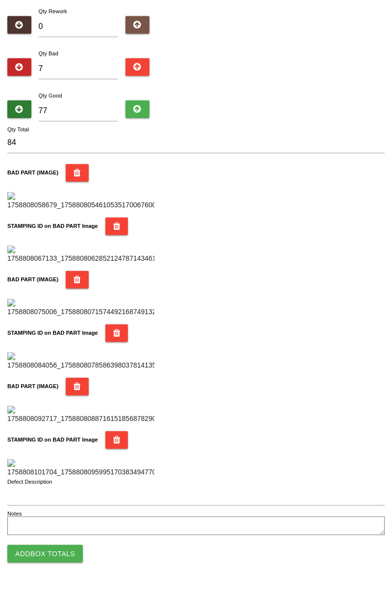
scroll to position [858, 0]
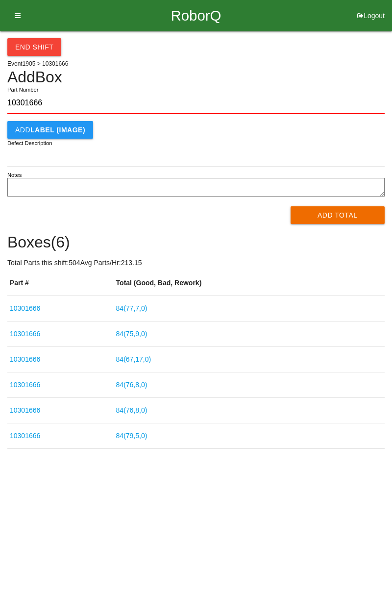
type input "10301666"
click at [332, 217] on button "Add Total" at bounding box center [337, 215] width 95 height 18
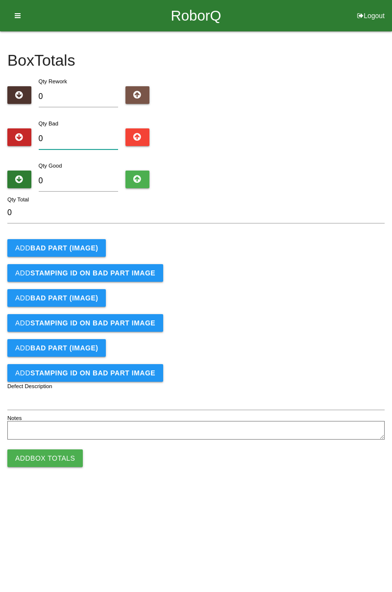
click at [84, 128] on input "0" at bounding box center [79, 138] width 80 height 21
type input "7"
click at [77, 246] on b "BAD PART (IMAGE)" at bounding box center [64, 248] width 68 height 8
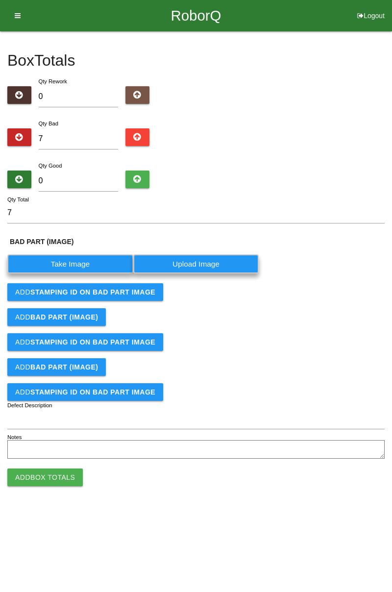
click at [81, 262] on label "Take Image" at bounding box center [70, 263] width 126 height 19
click at [0, 0] on \(IMAGE\) "Take Image" at bounding box center [0, 0] width 0 height 0
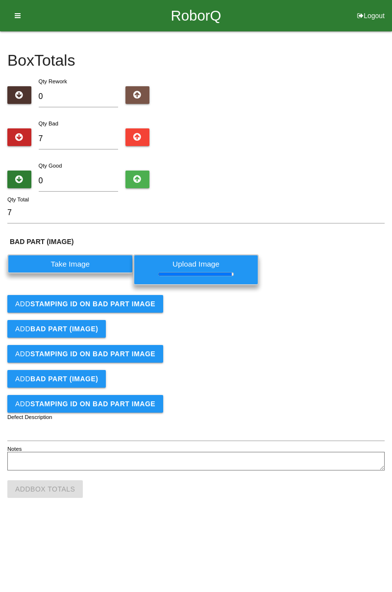
click at [135, 308] on button "Add STAMPING ID on BAD PART Image" at bounding box center [85, 304] width 156 height 18
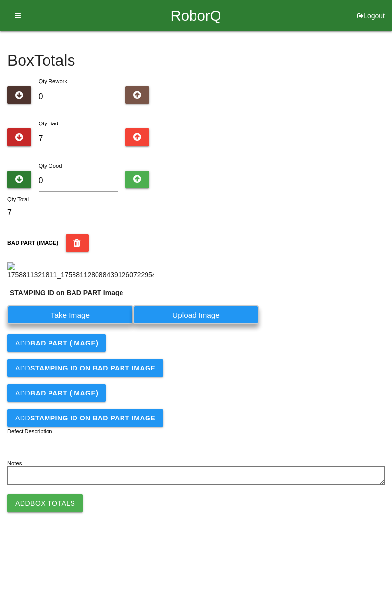
click at [112, 324] on label "Take Image" at bounding box center [70, 314] width 126 height 19
click at [0, 0] on PART "Take Image" at bounding box center [0, 0] width 0 height 0
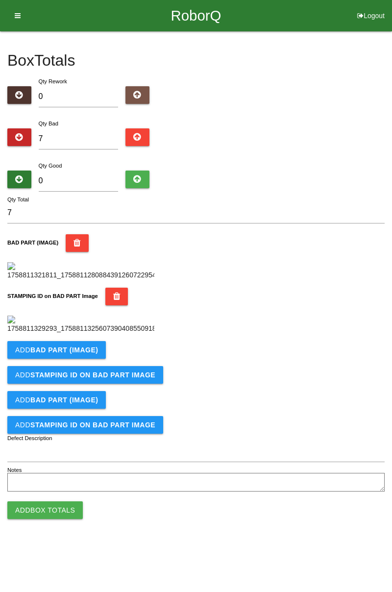
scroll to position [216, 0]
click at [93, 354] on b "BAD PART (IMAGE)" at bounding box center [64, 350] width 68 height 8
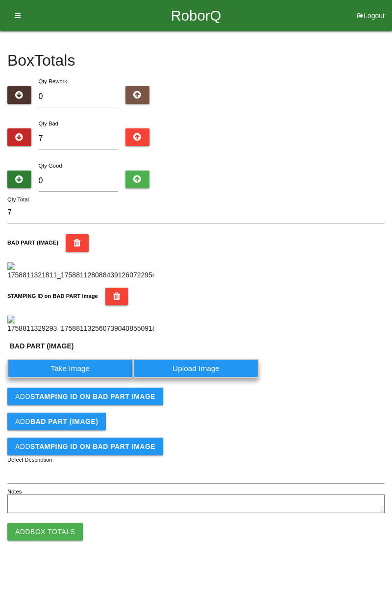
click at [91, 378] on label "Take Image" at bounding box center [70, 368] width 126 height 19
click at [0, 0] on \(IMAGE\) "Take Image" at bounding box center [0, 0] width 0 height 0
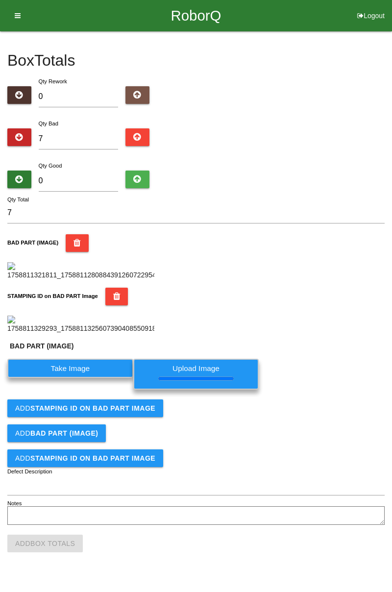
click at [145, 417] on button "Add STAMPING ID on BAD PART Image" at bounding box center [85, 408] width 156 height 18
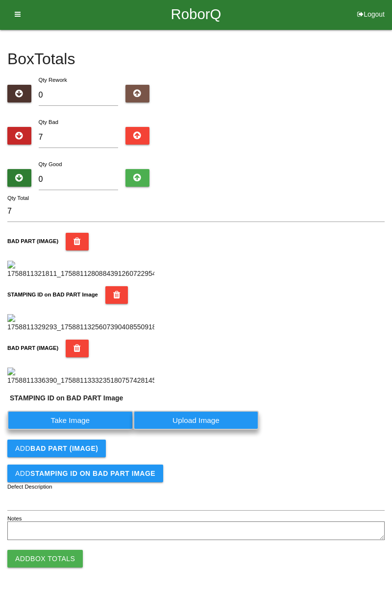
scroll to position [398, 0]
click at [95, 418] on label "Take Image" at bounding box center [70, 419] width 126 height 19
click at [0, 0] on PART "Take Image" at bounding box center [0, 0] width 0 height 0
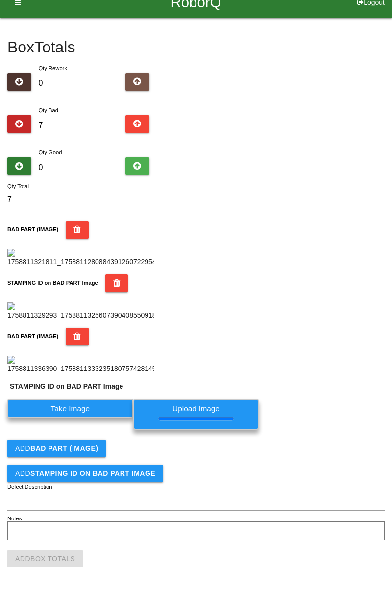
click at [95, 457] on button "Add BAD PART (IMAGE)" at bounding box center [56, 448] width 98 height 18
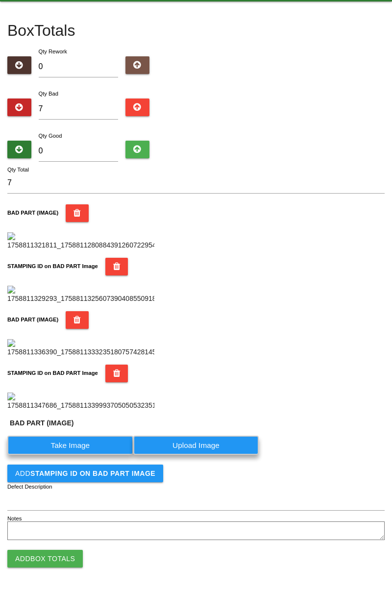
scroll to position [558, 0]
click at [113, 451] on label "Take Image" at bounding box center [70, 444] width 126 height 19
click at [0, 0] on \(IMAGE\) "Take Image" at bounding box center [0, 0] width 0 height 0
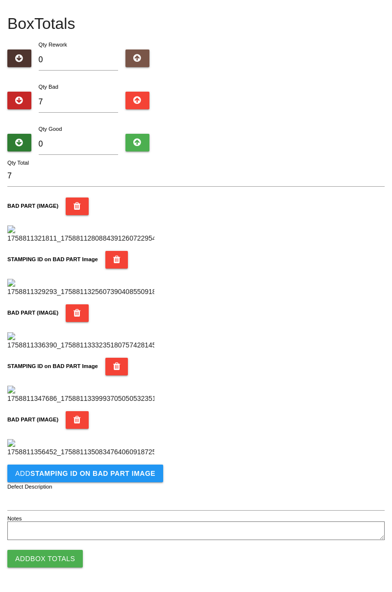
scroll to position [697, 0]
click at [115, 479] on button "Add STAMPING ID on BAD PART Image" at bounding box center [85, 473] width 156 height 18
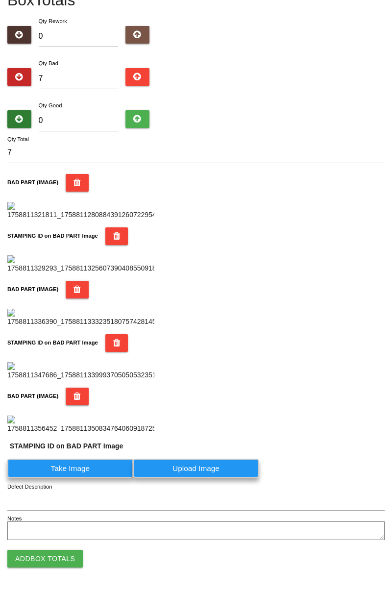
click at [86, 478] on label "Take Image" at bounding box center [70, 467] width 126 height 19
click at [0, 0] on PART "Take Image" at bounding box center [0, 0] width 0 height 0
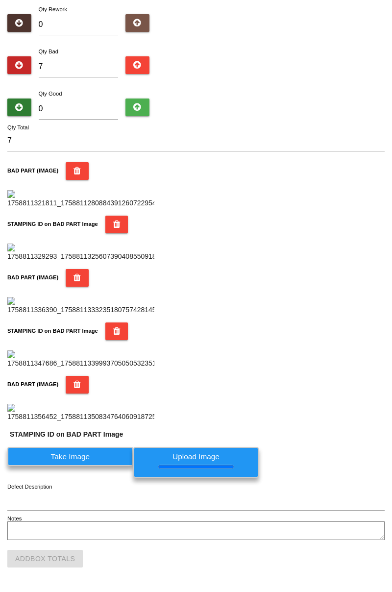
scroll to position [0, 0]
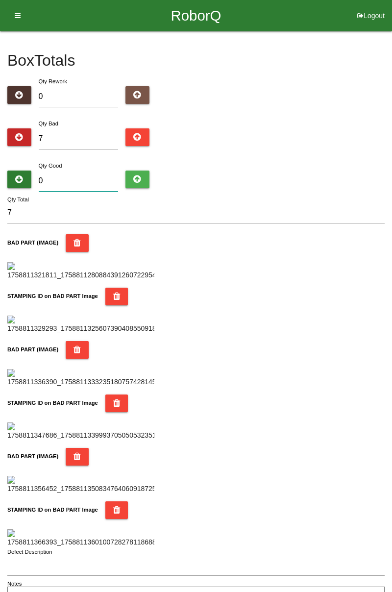
click at [87, 170] on input "0" at bounding box center [79, 180] width 80 height 21
type input "7"
type input "14"
type input "79"
type input "86"
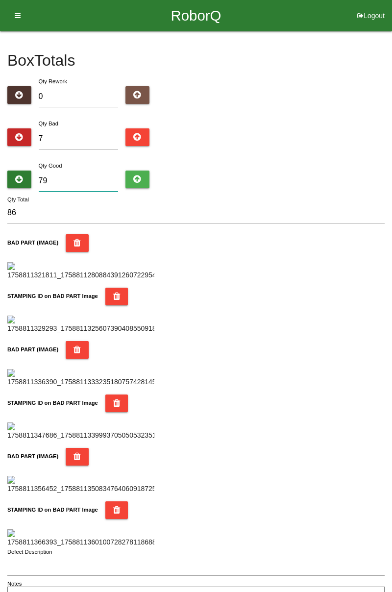
type input "7"
type input "14"
type input "77"
type input "84"
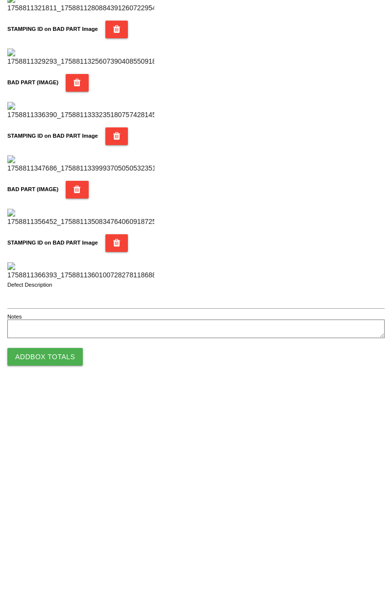
type input "77"
click at [73, 562] on button "Add Box Totals" at bounding box center [44, 559] width 75 height 18
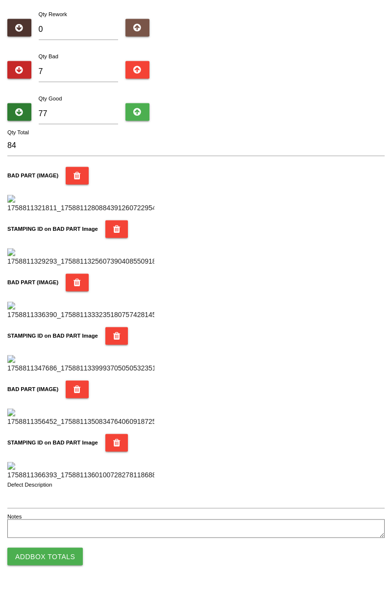
scroll to position [858, 0]
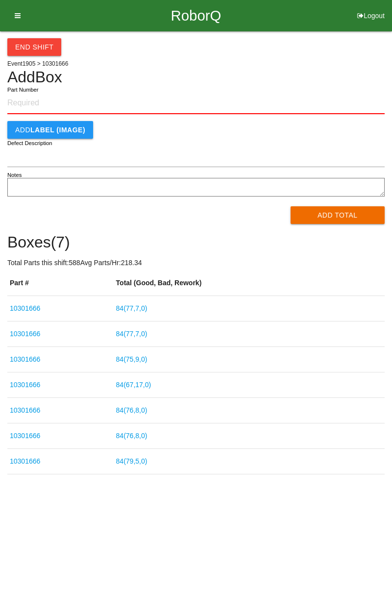
click at [147, 309] on link "84 ( 77 , 7 , 0 )" at bounding box center [131, 308] width 31 height 8
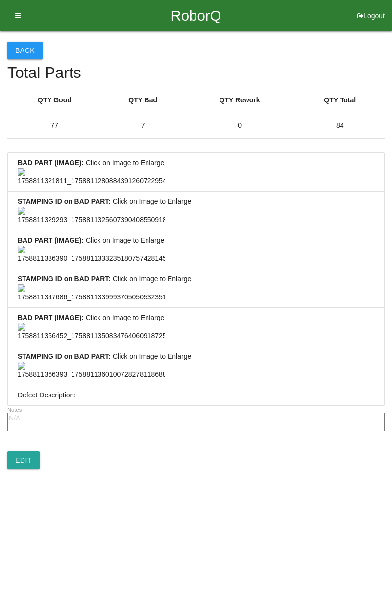
scroll to position [728, 0]
click at [29, 469] on link "Edit" at bounding box center [23, 460] width 32 height 18
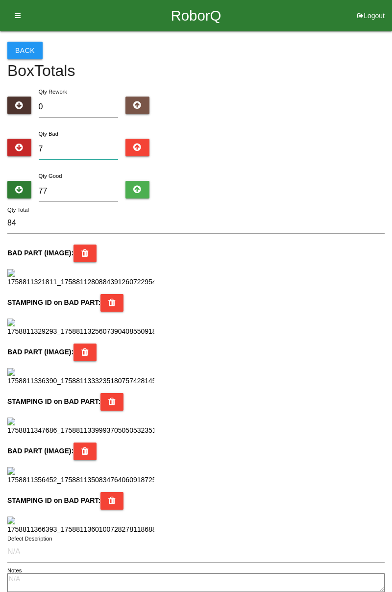
click at [86, 151] on input "7" at bounding box center [79, 149] width 80 height 21
type input "0"
type input "77"
type input "0"
click at [88, 193] on input "77" at bounding box center [79, 191] width 80 height 21
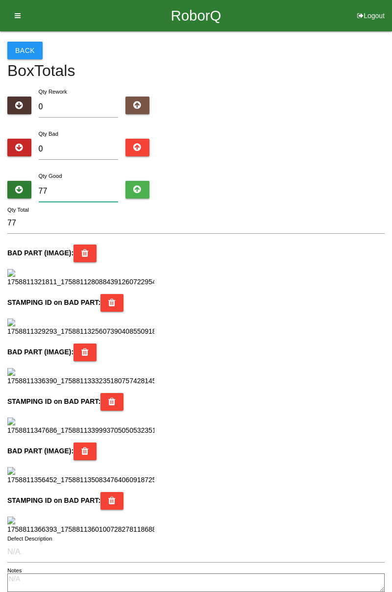
type input "7"
type input "76"
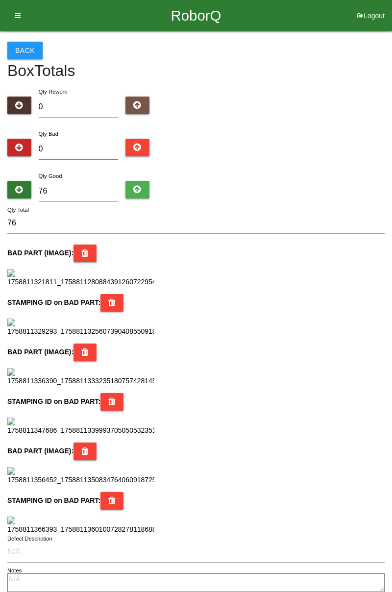
click at [89, 140] on input "0" at bounding box center [79, 149] width 80 height 21
type input "6"
type input "82"
type input "0"
type input "76"
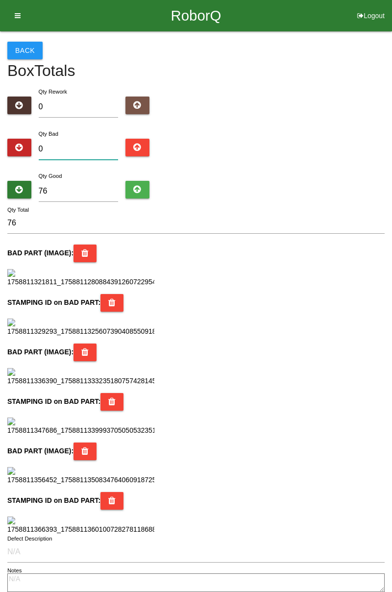
type input "8"
type input "84"
type input "0"
type input "76"
type input "6"
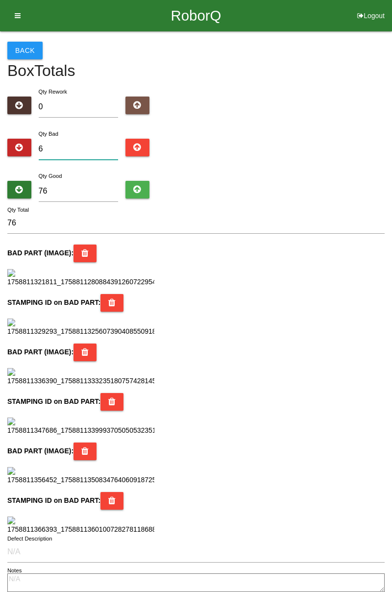
type input "82"
type input "6"
click at [73, 194] on input "76" at bounding box center [79, 191] width 80 height 21
type input "7"
type input "13"
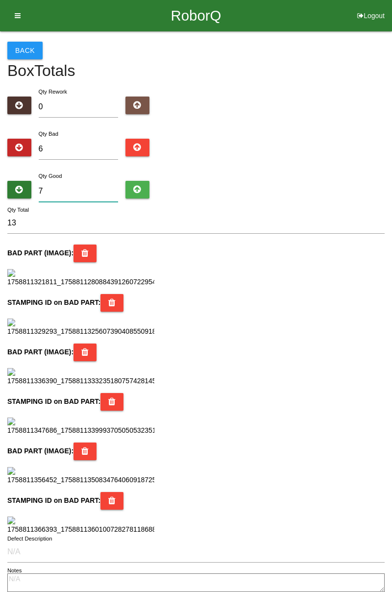
type input "78"
type input "84"
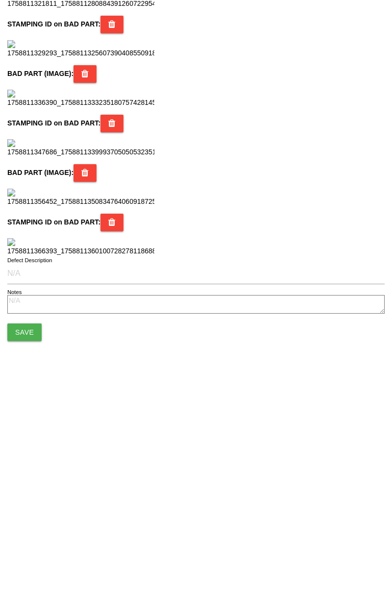
scroll to position [870, 0]
type input "78"
click at [32, 529] on button "Save" at bounding box center [24, 534] width 34 height 18
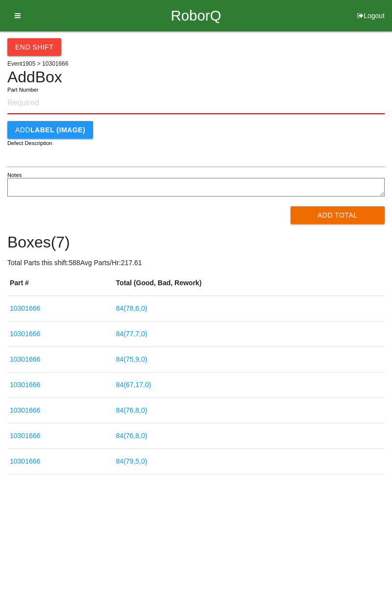
click at [30, 89] on label "Part Number" at bounding box center [22, 90] width 31 height 8
click at [30, 93] on input "Part Number" at bounding box center [195, 104] width 377 height 22
paste input "10301666"
type input "10301666"
click at [334, 215] on button "Add Total" at bounding box center [337, 215] width 95 height 18
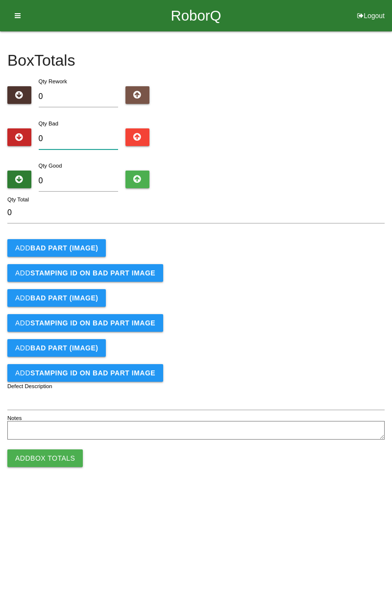
click at [74, 129] on input "0" at bounding box center [79, 138] width 80 height 21
click at [82, 137] on input "0" at bounding box center [79, 138] width 80 height 21
type input "1"
click at [99, 249] on button "Add BAD PART (IMAGE)" at bounding box center [56, 248] width 98 height 18
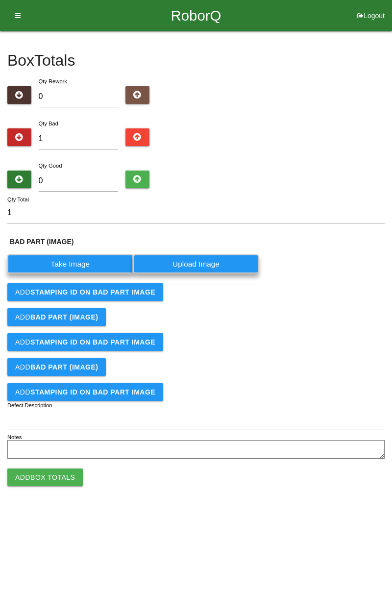
click at [79, 263] on label "Take Image" at bounding box center [70, 263] width 126 height 19
click at [0, 0] on \(IMAGE\) "Take Image" at bounding box center [0, 0] width 0 height 0
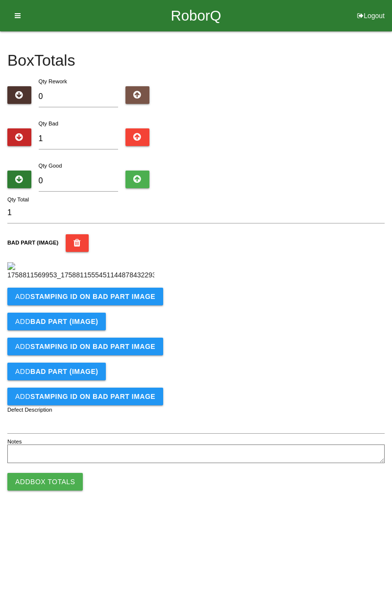
click at [133, 300] on b "STAMPING ID on BAD PART Image" at bounding box center [92, 296] width 125 height 8
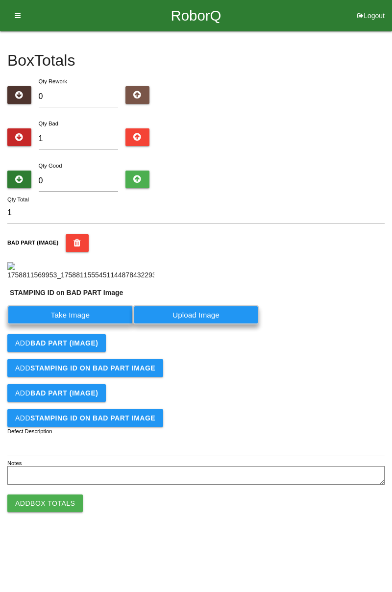
click at [99, 324] on label "Take Image" at bounding box center [70, 314] width 126 height 19
click at [0, 0] on PART "Take Image" at bounding box center [0, 0] width 0 height 0
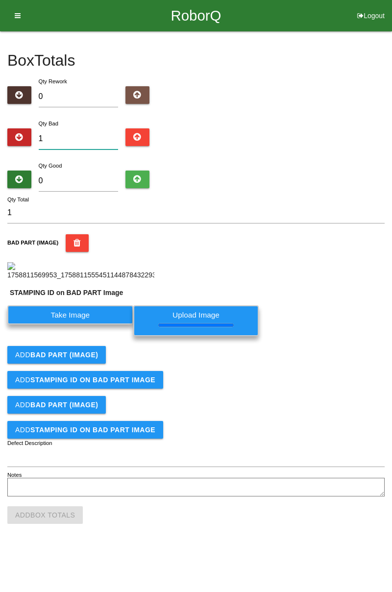
click at [81, 130] on input "1" at bounding box center [79, 138] width 80 height 21
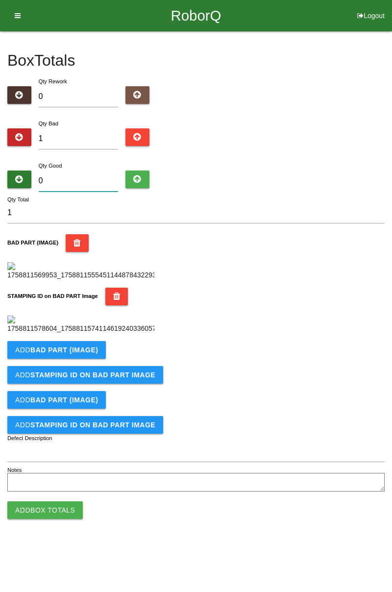
click at [66, 178] on input "0" at bounding box center [79, 180] width 80 height 21
click at [78, 135] on input "1" at bounding box center [79, 138] width 80 height 21
type input "11"
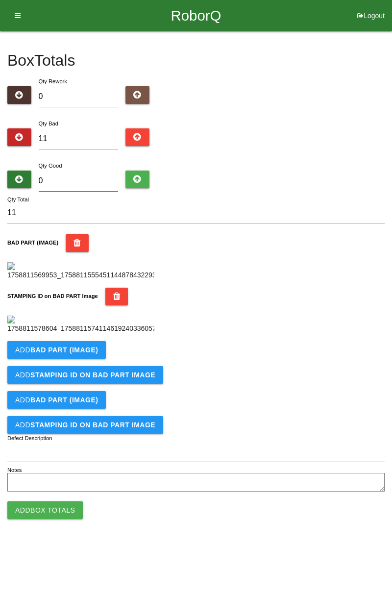
click at [83, 181] on input "0" at bounding box center [79, 180] width 80 height 21
type input "7"
type input "18"
type input "73"
type input "84"
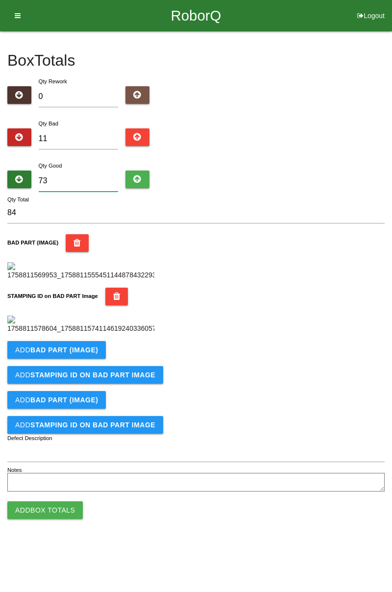
scroll to position [216, 0]
type input "73"
click at [73, 354] on b "BAD PART (IMAGE)" at bounding box center [64, 350] width 68 height 8
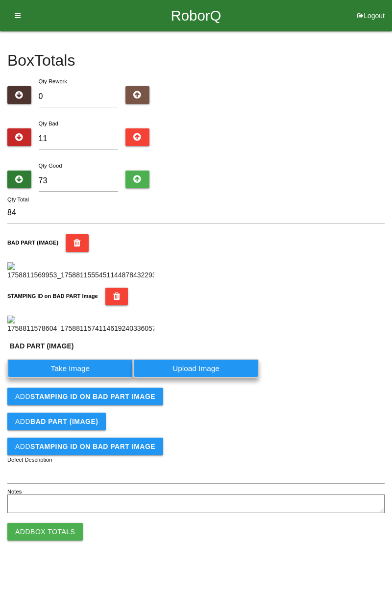
click at [76, 378] on label "Take Image" at bounding box center [70, 368] width 126 height 19
click at [0, 0] on \(IMAGE\) "Take Image" at bounding box center [0, 0] width 0 height 0
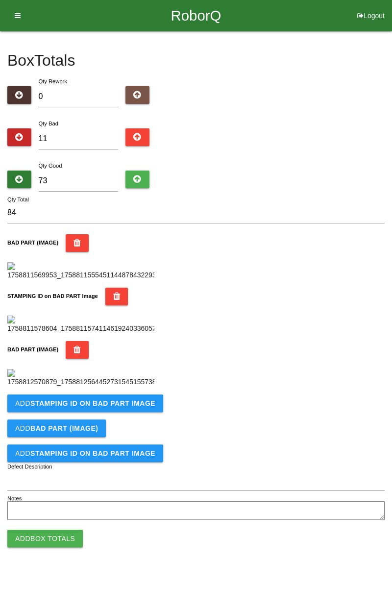
scroll to position [376, 0]
click at [124, 412] on button "Add STAMPING ID on BAD PART Image" at bounding box center [85, 403] width 156 height 18
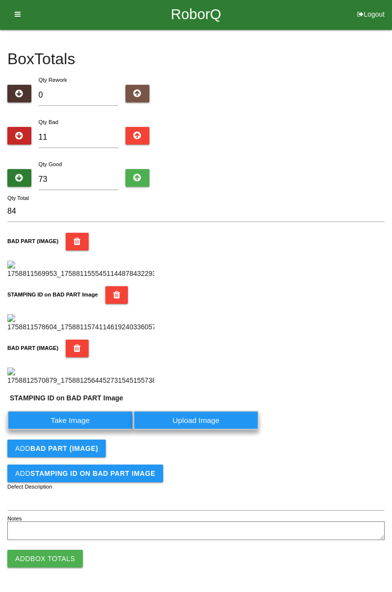
click at [87, 430] on label "Take Image" at bounding box center [70, 419] width 126 height 19
click at [0, 0] on PART "Take Image" at bounding box center [0, 0] width 0 height 0
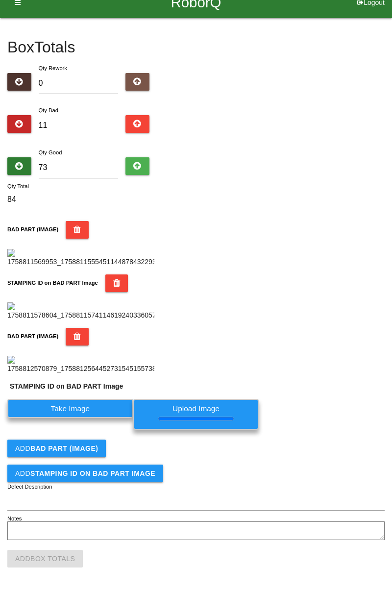
click at [343, 457] on div "Add BAD PART (IMAGE)" at bounding box center [195, 448] width 377 height 18
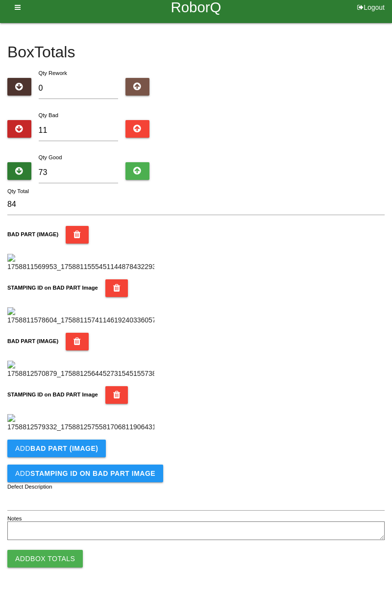
scroll to position [537, 0]
click at [94, 447] on b "BAD PART (IMAGE)" at bounding box center [64, 448] width 68 height 8
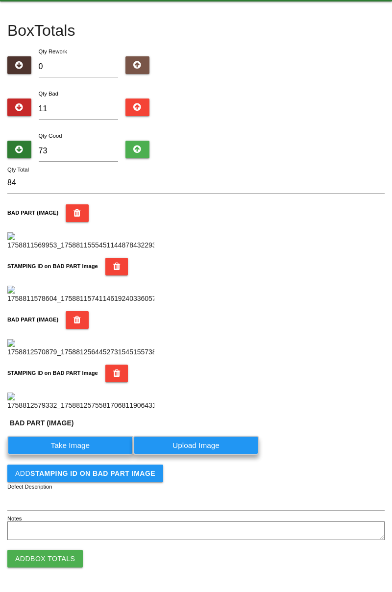
click at [81, 455] on label "Take Image" at bounding box center [70, 444] width 126 height 19
click at [0, 0] on \(IMAGE\) "Take Image" at bounding box center [0, 0] width 0 height 0
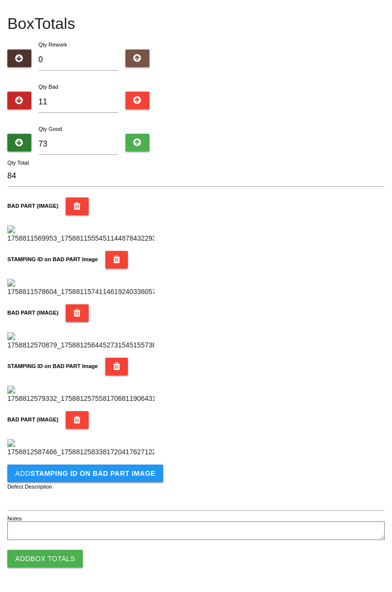
scroll to position [697, 0]
click at [112, 471] on b "STAMPING ID on BAD PART Image" at bounding box center [92, 473] width 125 height 8
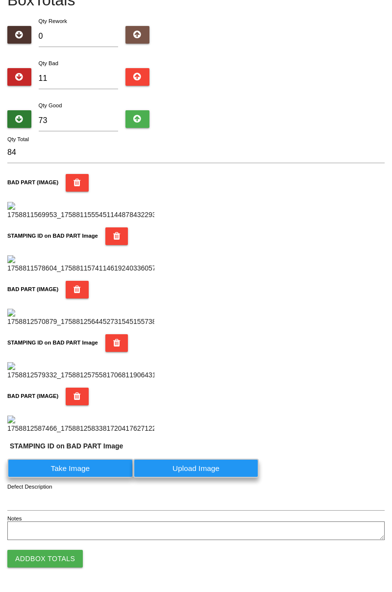
click at [101, 478] on label "Take Image" at bounding box center [70, 467] width 126 height 19
click at [0, 0] on PART "Take Image" at bounding box center [0, 0] width 0 height 0
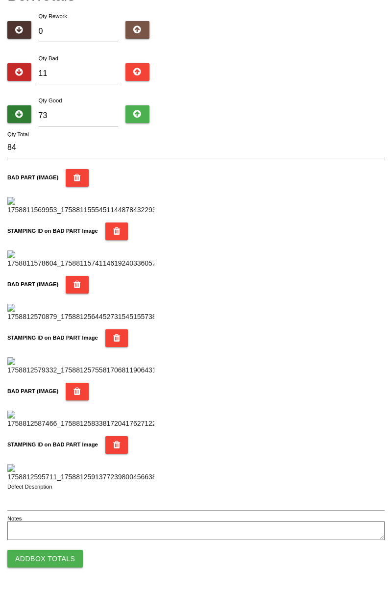
scroll to position [858, 0]
click at [63, 554] on button "Add Box Totals" at bounding box center [44, 559] width 75 height 18
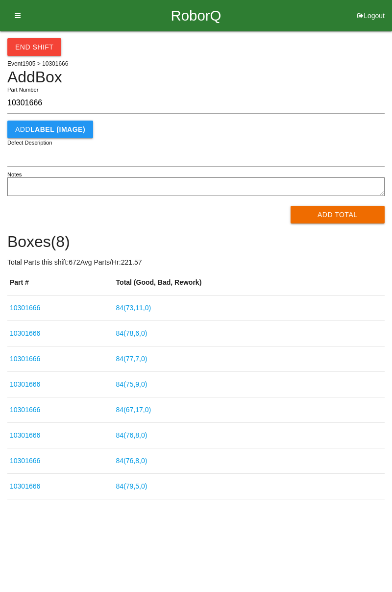
type input "10301666"
click at [360, 218] on button "Add Total" at bounding box center [337, 215] width 95 height 18
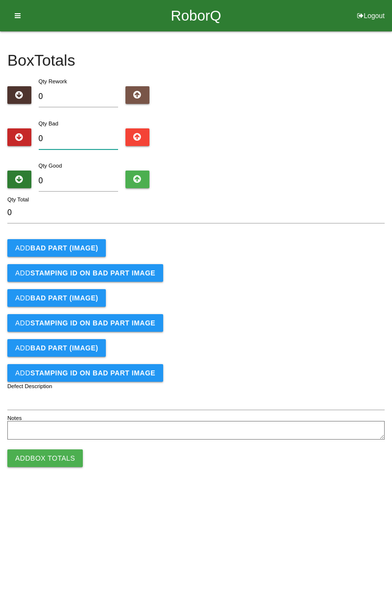
click at [101, 134] on input "0" at bounding box center [79, 138] width 80 height 21
click at [82, 249] on b "BAD PART (IMAGE)" at bounding box center [64, 248] width 68 height 8
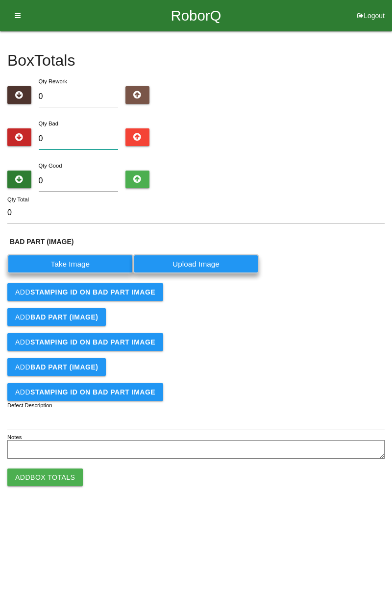
click at [77, 141] on input "0" at bounding box center [79, 138] width 80 height 21
type input "3"
click at [85, 264] on label "Take Image" at bounding box center [70, 263] width 126 height 19
click at [0, 0] on \(IMAGE\) "Take Image" at bounding box center [0, 0] width 0 height 0
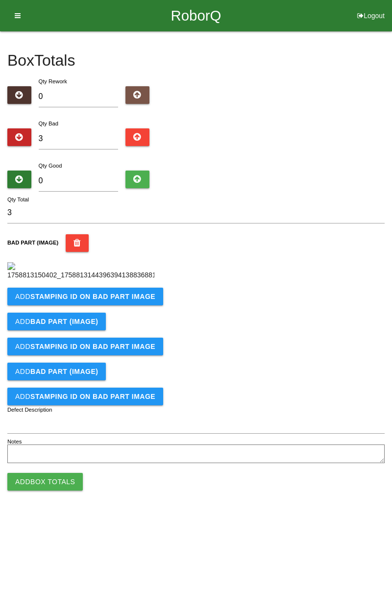
scroll to position [55, 0]
click at [135, 305] on button "Add STAMPING ID on BAD PART Image" at bounding box center [85, 297] width 156 height 18
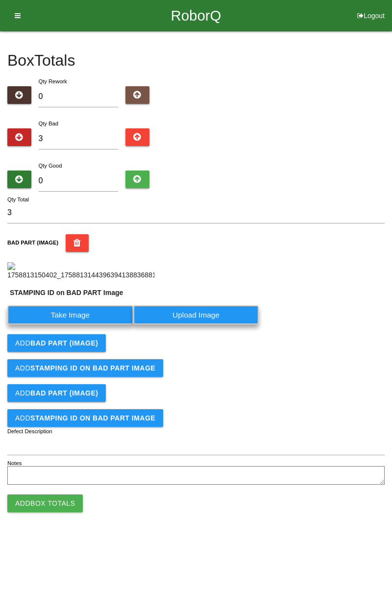
click at [89, 324] on label "Take Image" at bounding box center [70, 314] width 126 height 19
click at [0, 0] on PART "Take Image" at bounding box center [0, 0] width 0 height 0
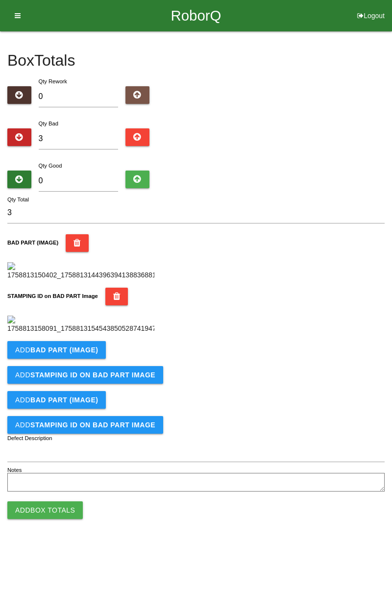
scroll to position [216, 0]
click at [95, 359] on button "Add BAD PART (IMAGE)" at bounding box center [56, 350] width 98 height 18
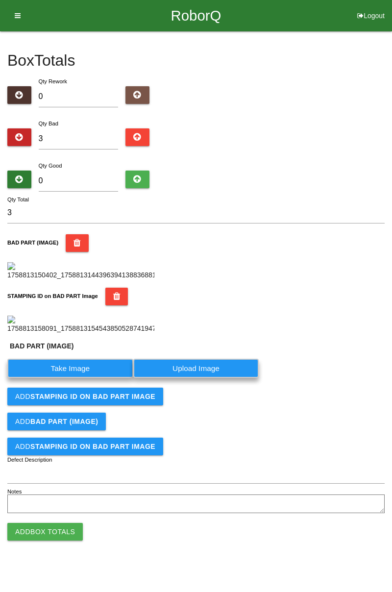
click at [83, 378] on label "Take Image" at bounding box center [70, 368] width 126 height 19
click at [0, 0] on \(IMAGE\) "Take Image" at bounding box center [0, 0] width 0 height 0
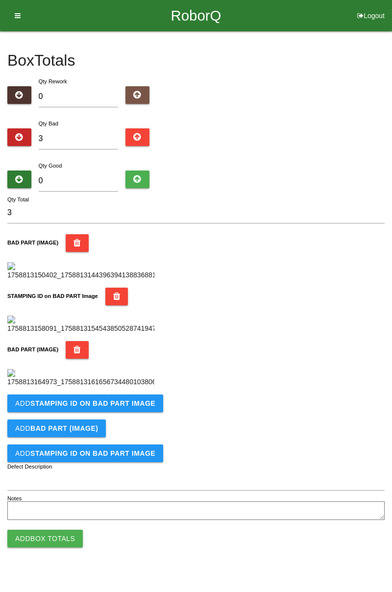
scroll to position [376, 0]
click at [120, 412] on button "Add STAMPING ID on BAD PART Image" at bounding box center [85, 403] width 156 height 18
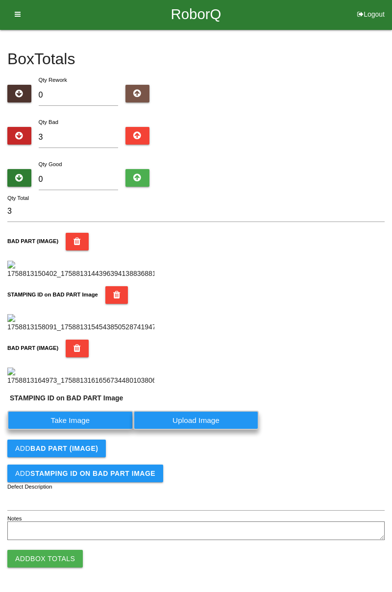
click at [78, 430] on label "Take Image" at bounding box center [70, 419] width 126 height 19
click at [0, 0] on PART "Take Image" at bounding box center [0, 0] width 0 height 0
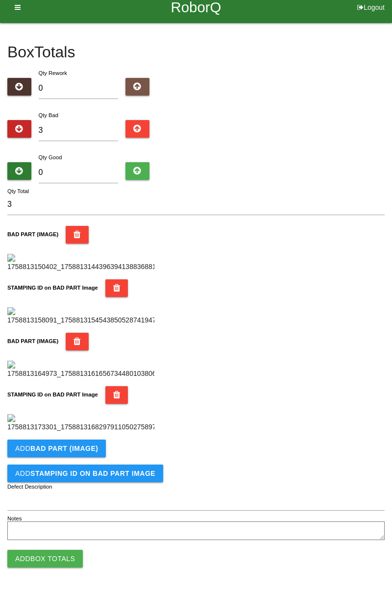
scroll to position [537, 0]
click at [93, 449] on b "BAD PART (IMAGE)" at bounding box center [64, 448] width 68 height 8
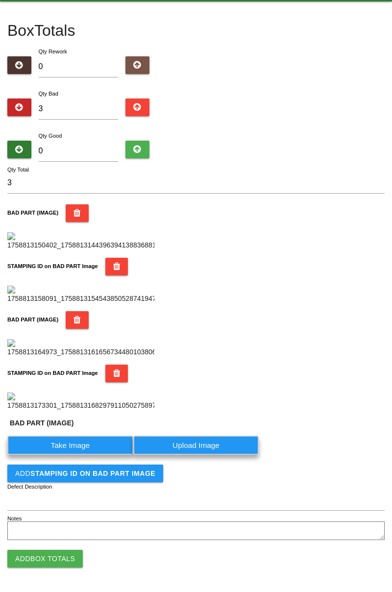
click at [86, 455] on label "Take Image" at bounding box center [70, 444] width 126 height 19
click at [0, 0] on \(IMAGE\) "Take Image" at bounding box center [0, 0] width 0 height 0
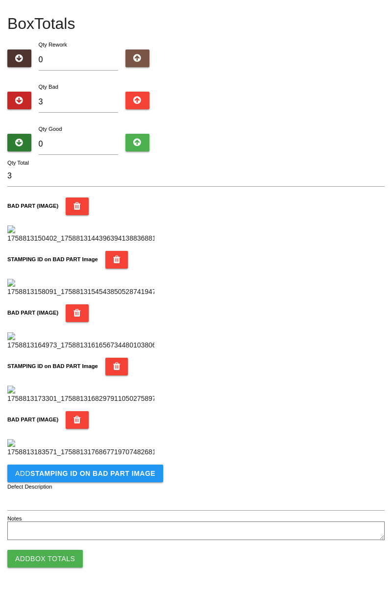
scroll to position [697, 0]
click at [103, 475] on b "STAMPING ID on BAD PART Image" at bounding box center [92, 473] width 125 height 8
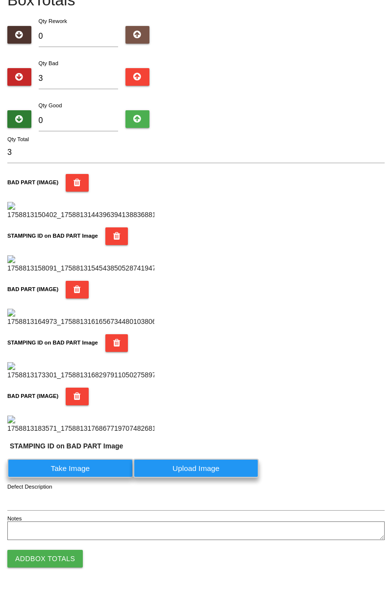
click at [76, 478] on label "Take Image" at bounding box center [70, 467] width 126 height 19
click at [0, 0] on PART "Take Image" at bounding box center [0, 0] width 0 height 0
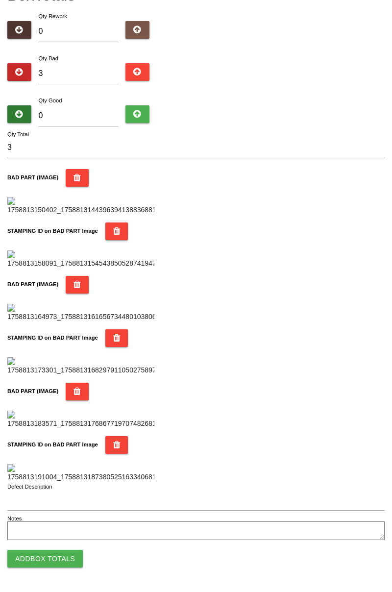
scroll to position [0, 0]
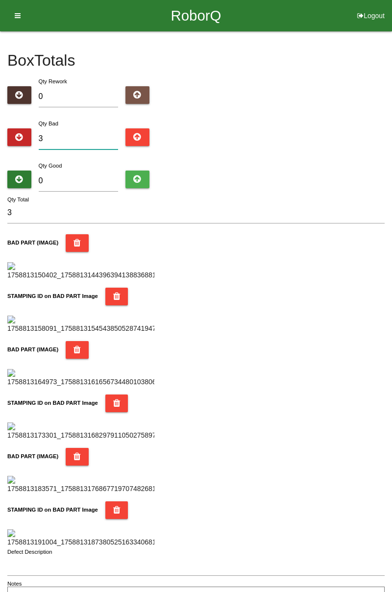
click at [76, 136] on input "3" at bounding box center [79, 138] width 80 height 21
click at [391, 117] on div "Box Totals Translate Weight Weight unit: Rework Weight Bad Weight Good Weight 0…" at bounding box center [196, 319] width 392 height 576
click at [82, 138] on input "3" at bounding box center [79, 138] width 80 height 21
type input "0"
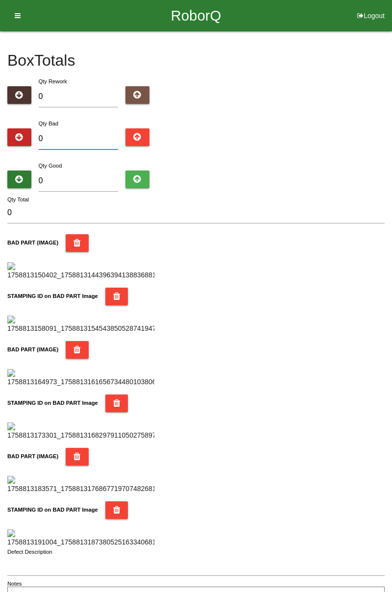
type input "5"
click at [95, 170] on input "0" at bounding box center [79, 180] width 80 height 21
type input "7"
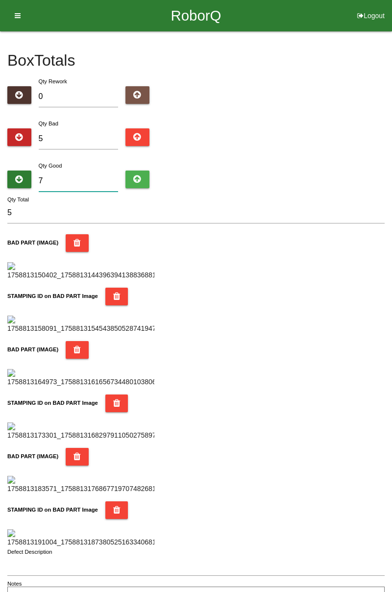
type input "12"
type input "73"
type input "78"
type input "7"
type input "12"
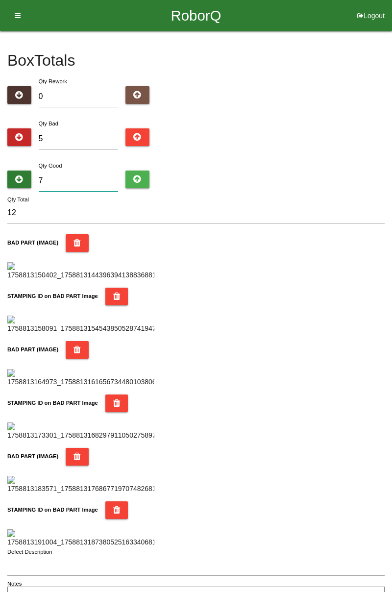
type input "78"
type input "83"
type input "783"
type input "788"
type input "78"
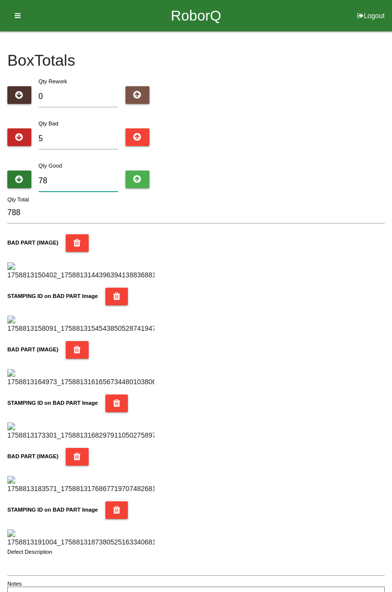
type input "83"
type input "7"
type input "12"
type input "0"
type input "5"
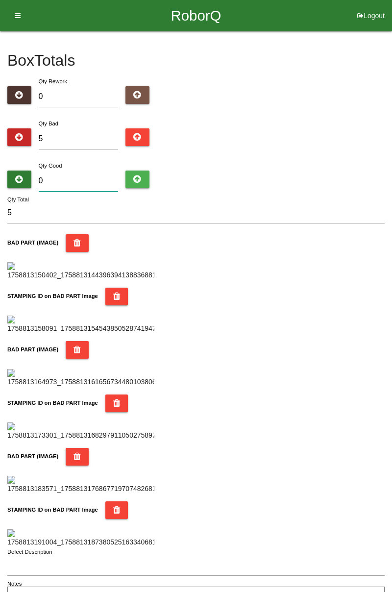
type input "8"
type input "13"
type input "83"
type input "88"
type input "8"
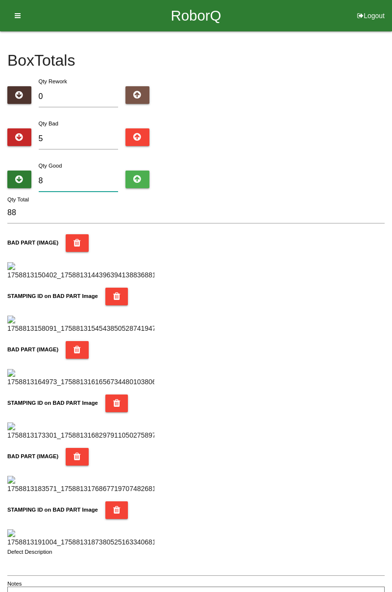
type input "13"
type input "0"
type input "5"
type input "8"
type input "13"
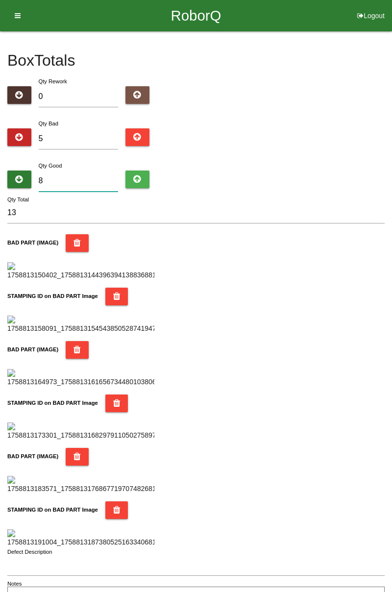
type input "81"
type input "86"
type input "8"
type input "13"
type input "0"
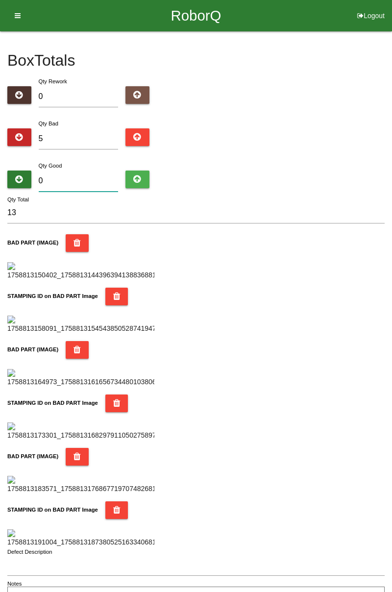
type input "5"
type input "7"
type input "12"
type input "79"
type input "84"
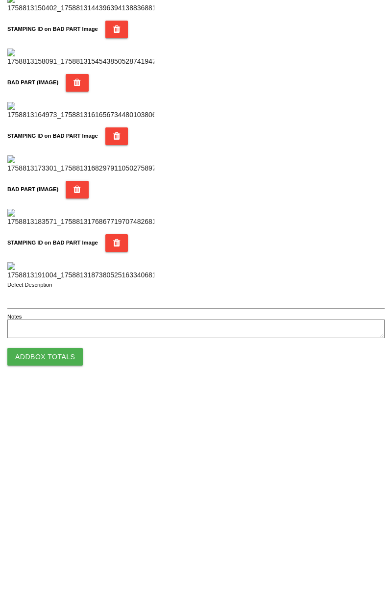
type input "79"
click at [67, 561] on button "Add Box Totals" at bounding box center [44, 559] width 75 height 18
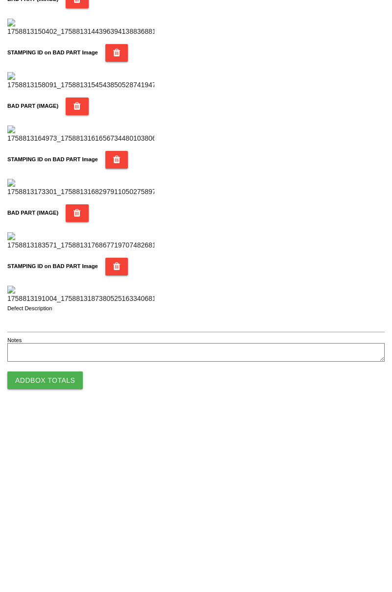
scroll to position [858, 0]
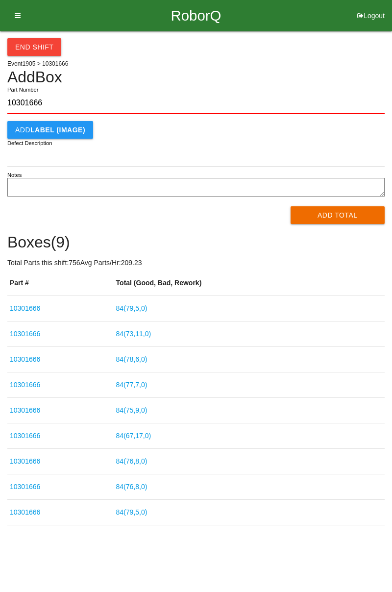
type input "10301666"
click at [350, 214] on button "Add Total" at bounding box center [337, 215] width 95 height 18
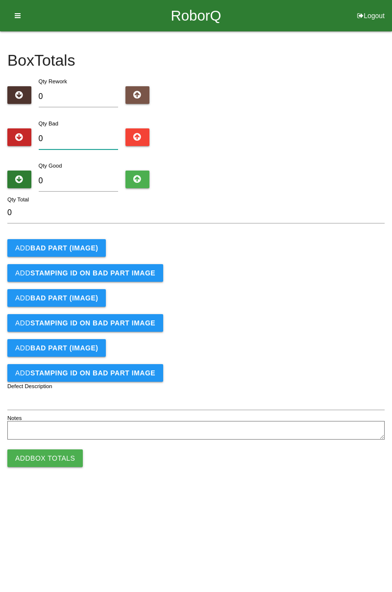
click at [92, 128] on input "0" at bounding box center [79, 138] width 80 height 21
type input "3"
type input "0"
click at [80, 244] on b "BAD PART (IMAGE)" at bounding box center [64, 248] width 68 height 8
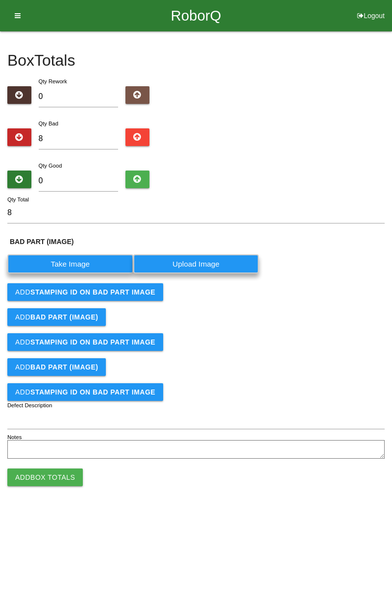
click at [93, 263] on label "Take Image" at bounding box center [70, 263] width 126 height 19
click at [0, 0] on \(IMAGE\) "Take Image" at bounding box center [0, 0] width 0 height 0
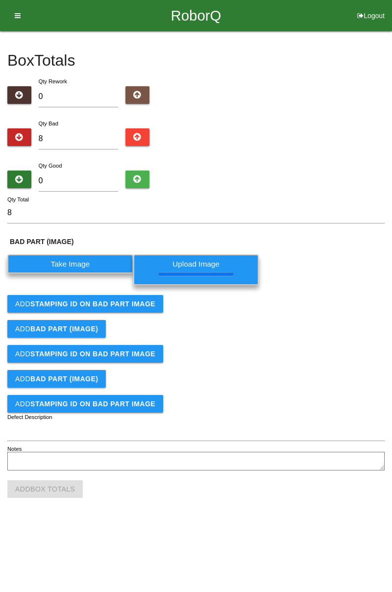
click at [153, 305] on button "Add STAMPING ID on BAD PART Image" at bounding box center [85, 304] width 156 height 18
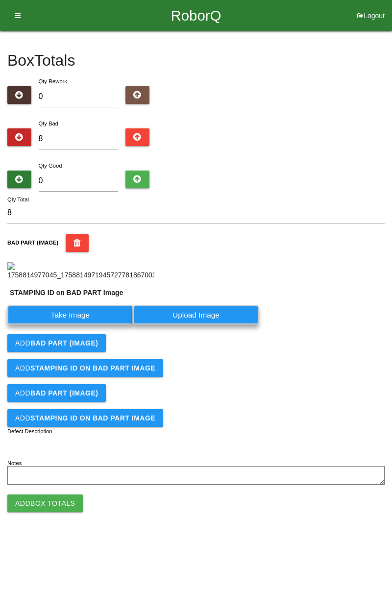
click at [102, 324] on label "Take Image" at bounding box center [70, 314] width 126 height 19
click at [0, 0] on PART "Take Image" at bounding box center [0, 0] width 0 height 0
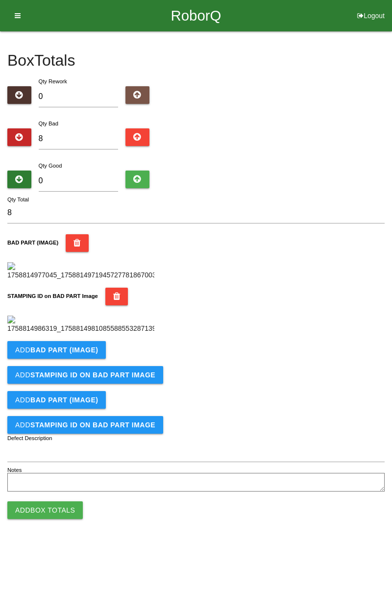
scroll to position [216, 0]
click at [98, 359] on button "Add BAD PART (IMAGE)" at bounding box center [56, 350] width 98 height 18
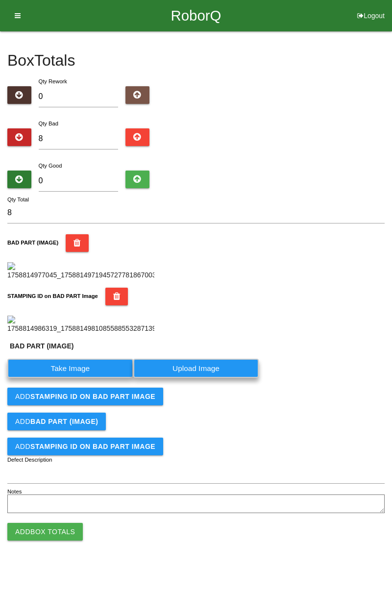
click at [97, 378] on label "Take Image" at bounding box center [70, 368] width 126 height 19
click at [0, 0] on \(IMAGE\) "Take Image" at bounding box center [0, 0] width 0 height 0
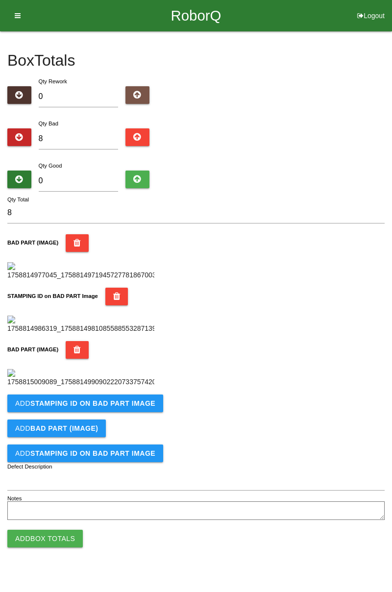
scroll to position [376, 0]
click at [135, 407] on b "STAMPING ID on BAD PART Image" at bounding box center [92, 403] width 125 height 8
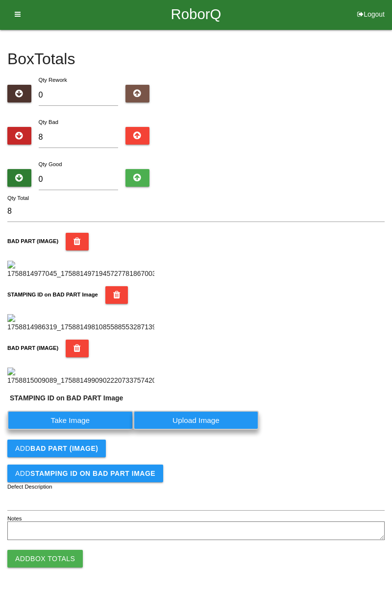
click at [91, 430] on label "Take Image" at bounding box center [70, 419] width 126 height 19
click at [0, 0] on PART "Take Image" at bounding box center [0, 0] width 0 height 0
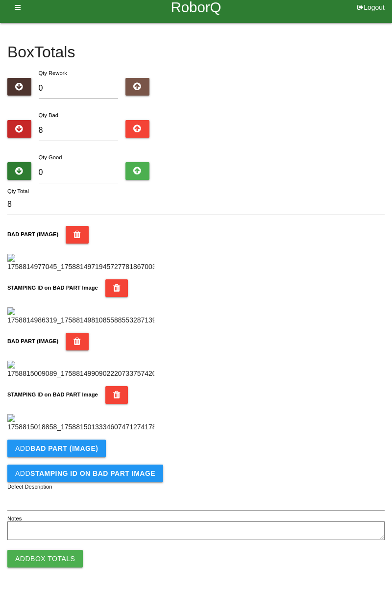
scroll to position [537, 0]
click at [98, 448] on button "Add BAD PART (IMAGE)" at bounding box center [56, 448] width 98 height 18
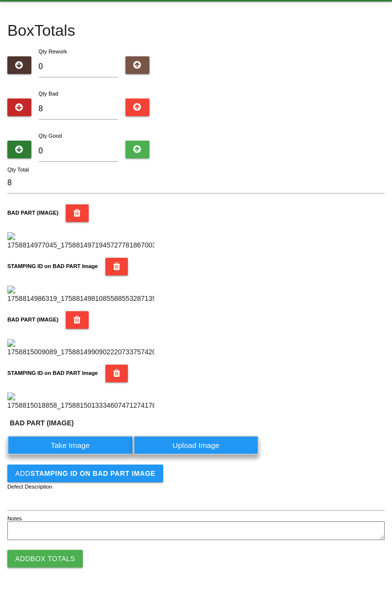
click at [75, 455] on label "Take Image" at bounding box center [70, 444] width 126 height 19
click at [0, 0] on \(IMAGE\) "Take Image" at bounding box center [0, 0] width 0 height 0
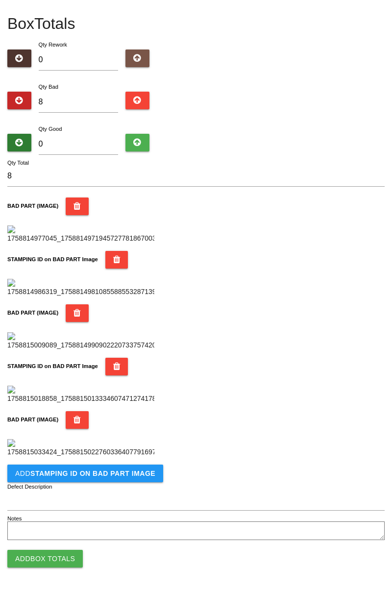
scroll to position [697, 0]
click at [119, 475] on b "STAMPING ID on BAD PART Image" at bounding box center [92, 473] width 125 height 8
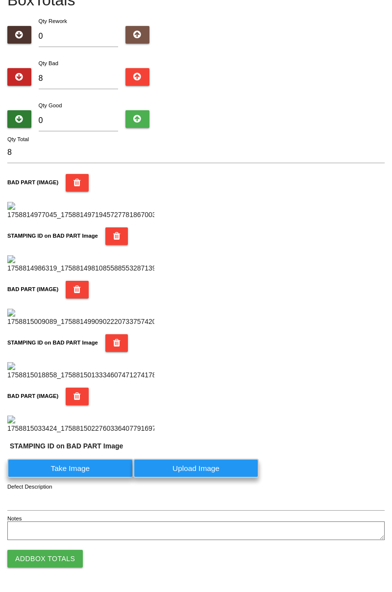
click at [92, 478] on label "Take Image" at bounding box center [70, 467] width 126 height 19
click at [0, 0] on PART "Take Image" at bounding box center [0, 0] width 0 height 0
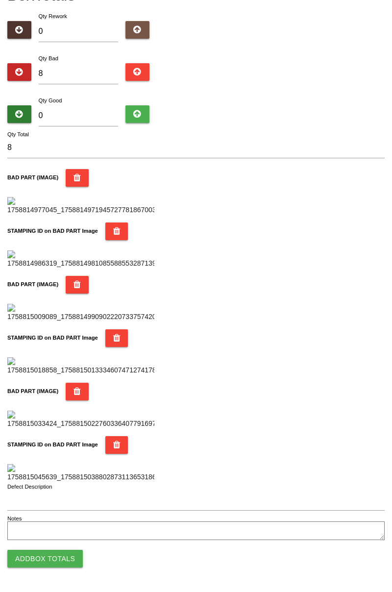
scroll to position [0, 0]
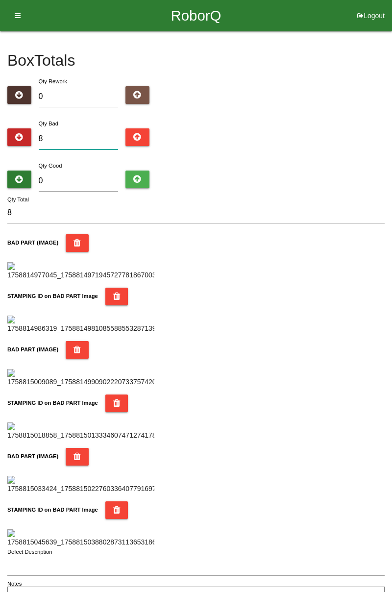
click at [104, 135] on input "8" at bounding box center [79, 138] width 80 height 21
click at [93, 177] on input "0" at bounding box center [79, 180] width 80 height 21
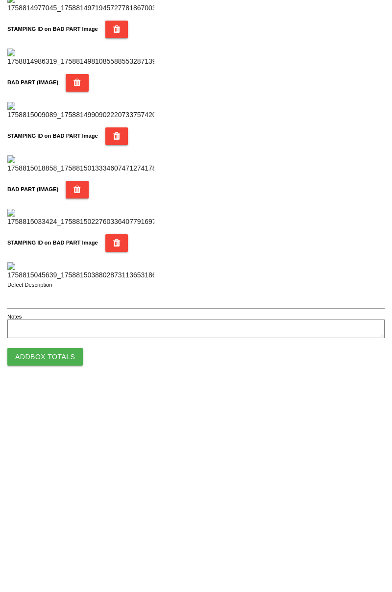
click at [69, 555] on button "Add Box Totals" at bounding box center [44, 559] width 75 height 18
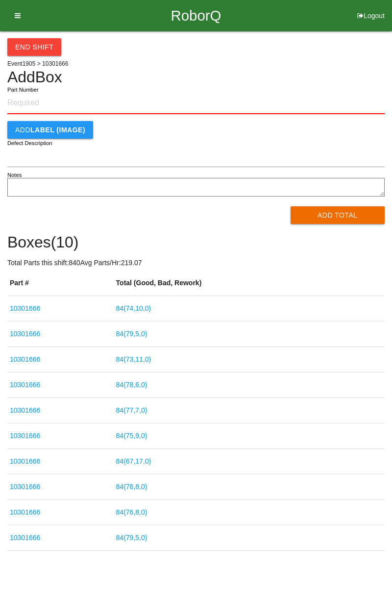
click at [38, 100] on input "Part Number" at bounding box center [195, 104] width 377 height 22
click at [326, 216] on button "Add Total" at bounding box center [337, 215] width 95 height 18
